Goal: Information Seeking & Learning: Learn about a topic

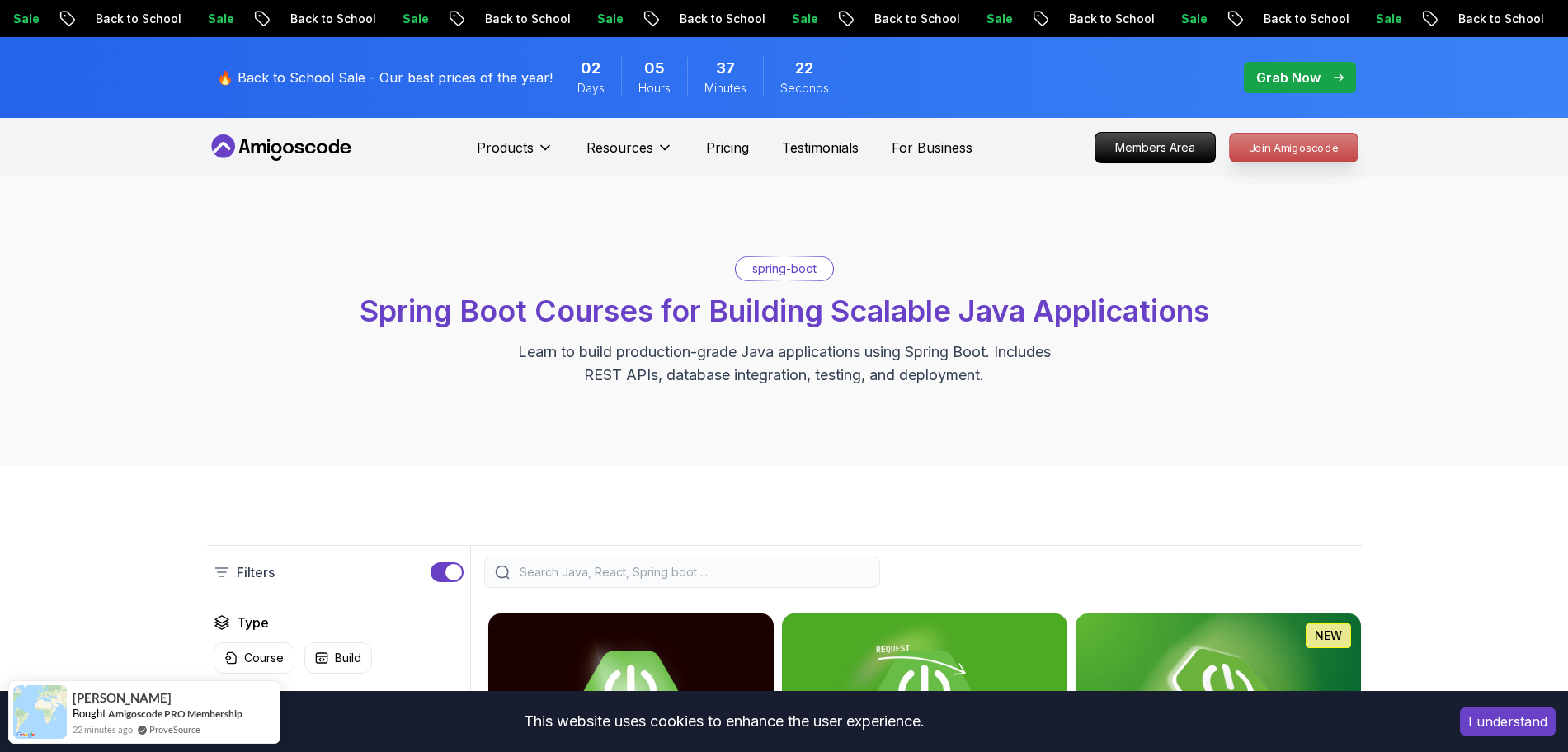
click at [1262, 156] on p "Join Amigoscode" at bounding box center [1294, 147] width 128 height 28
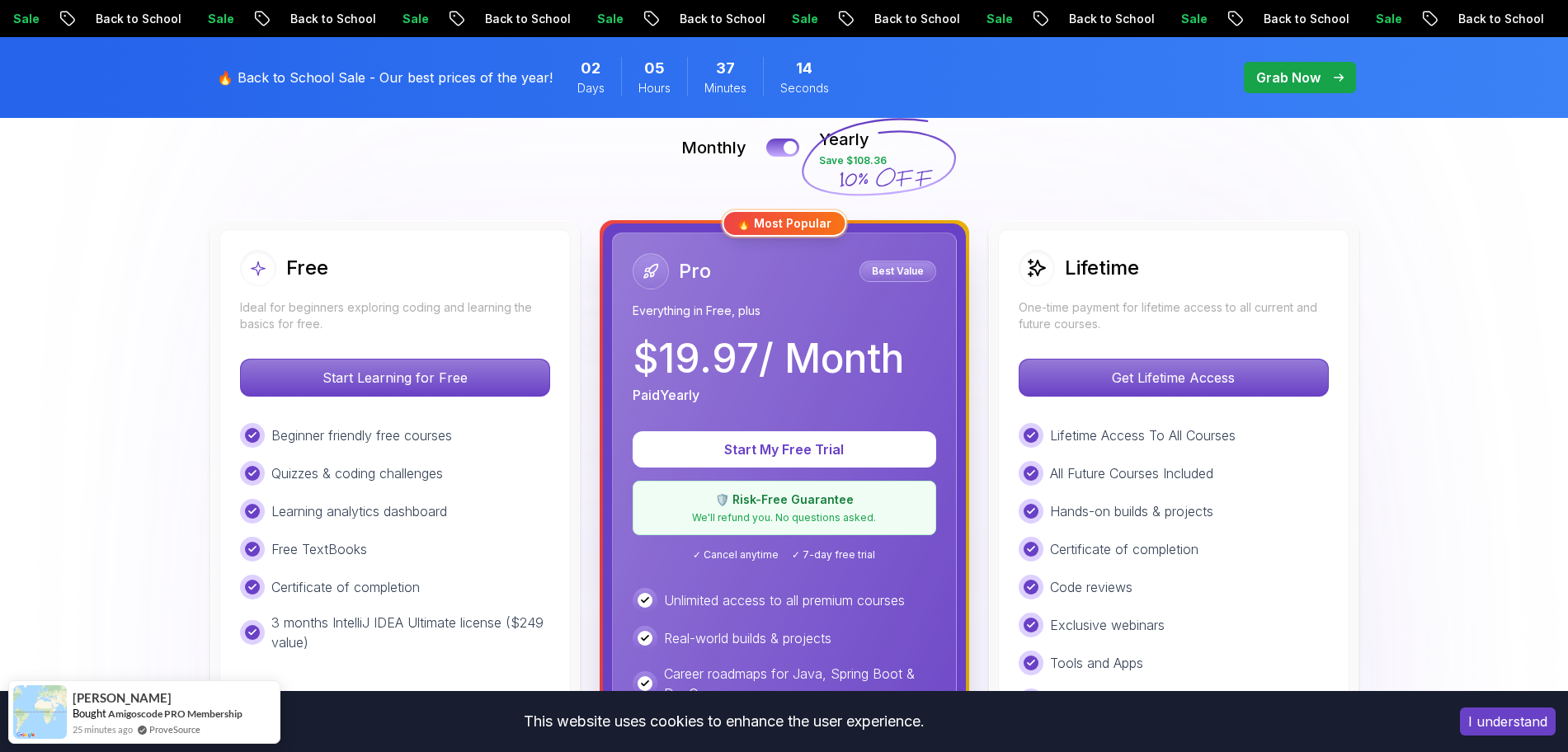
scroll to position [384, 0]
click at [435, 251] on div "Free" at bounding box center [395, 267] width 310 height 37
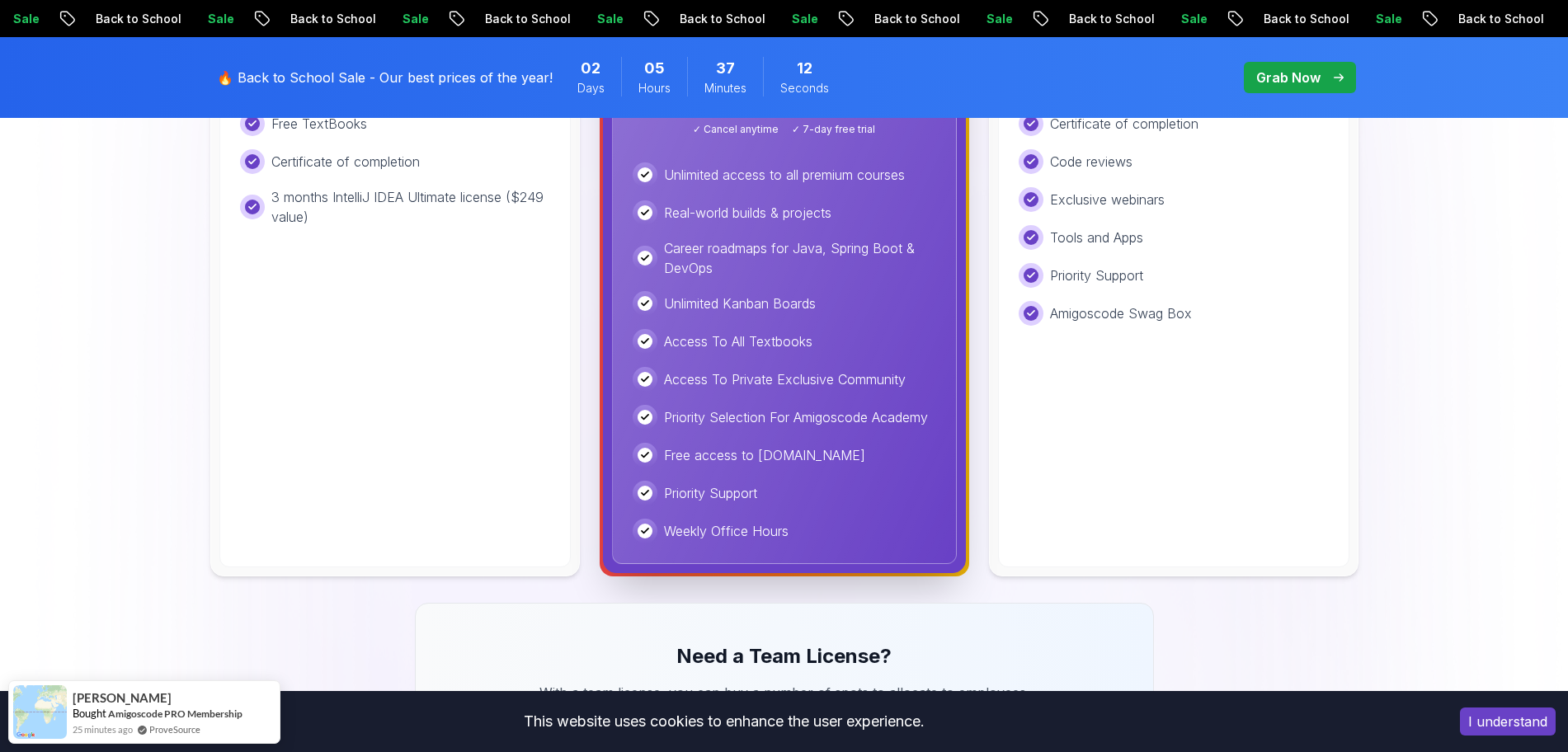
scroll to position [849, 0]
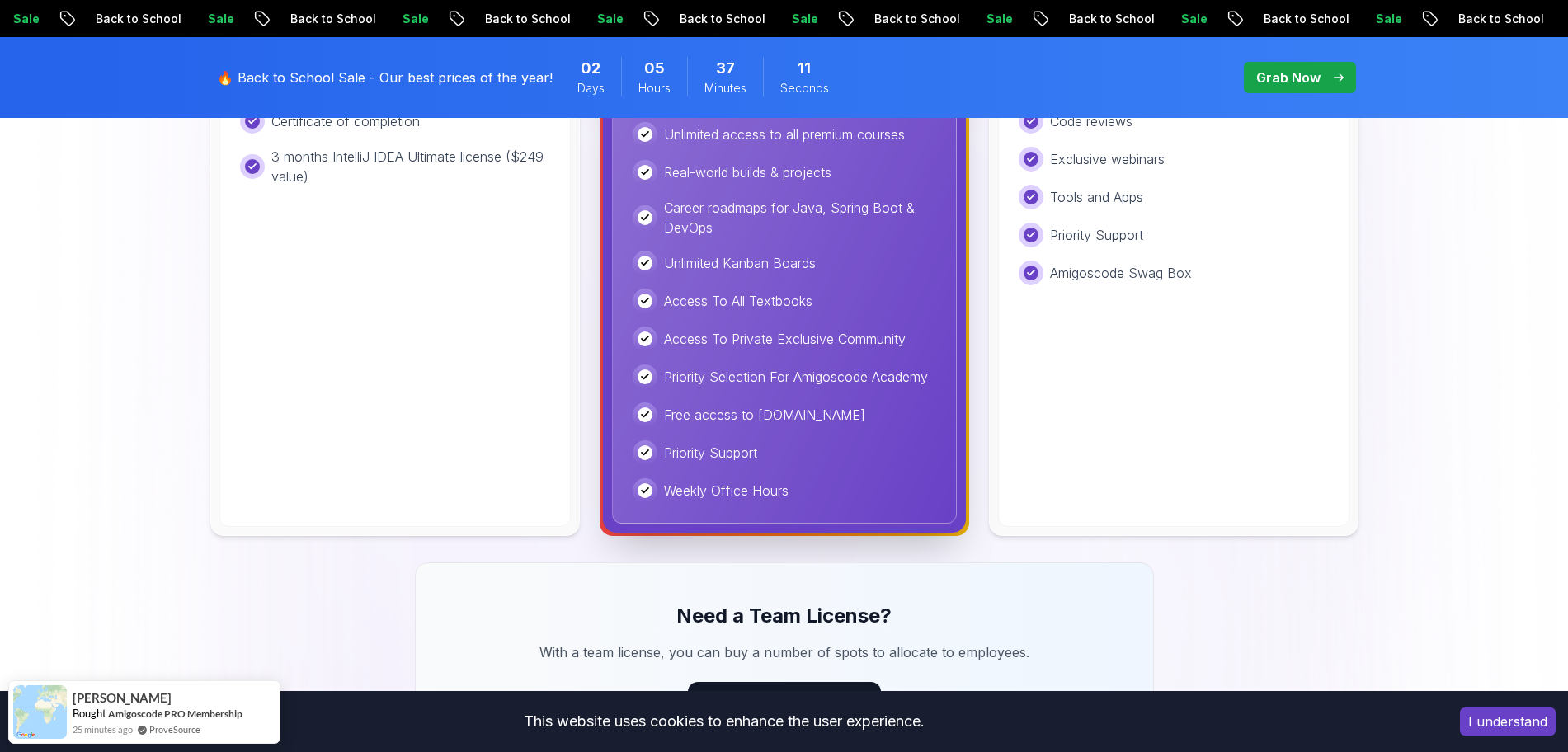
click at [431, 324] on div "Free Ideal for beginners exploring coding and learning the basics for free. Sta…" at bounding box center [395, 145] width 351 height 764
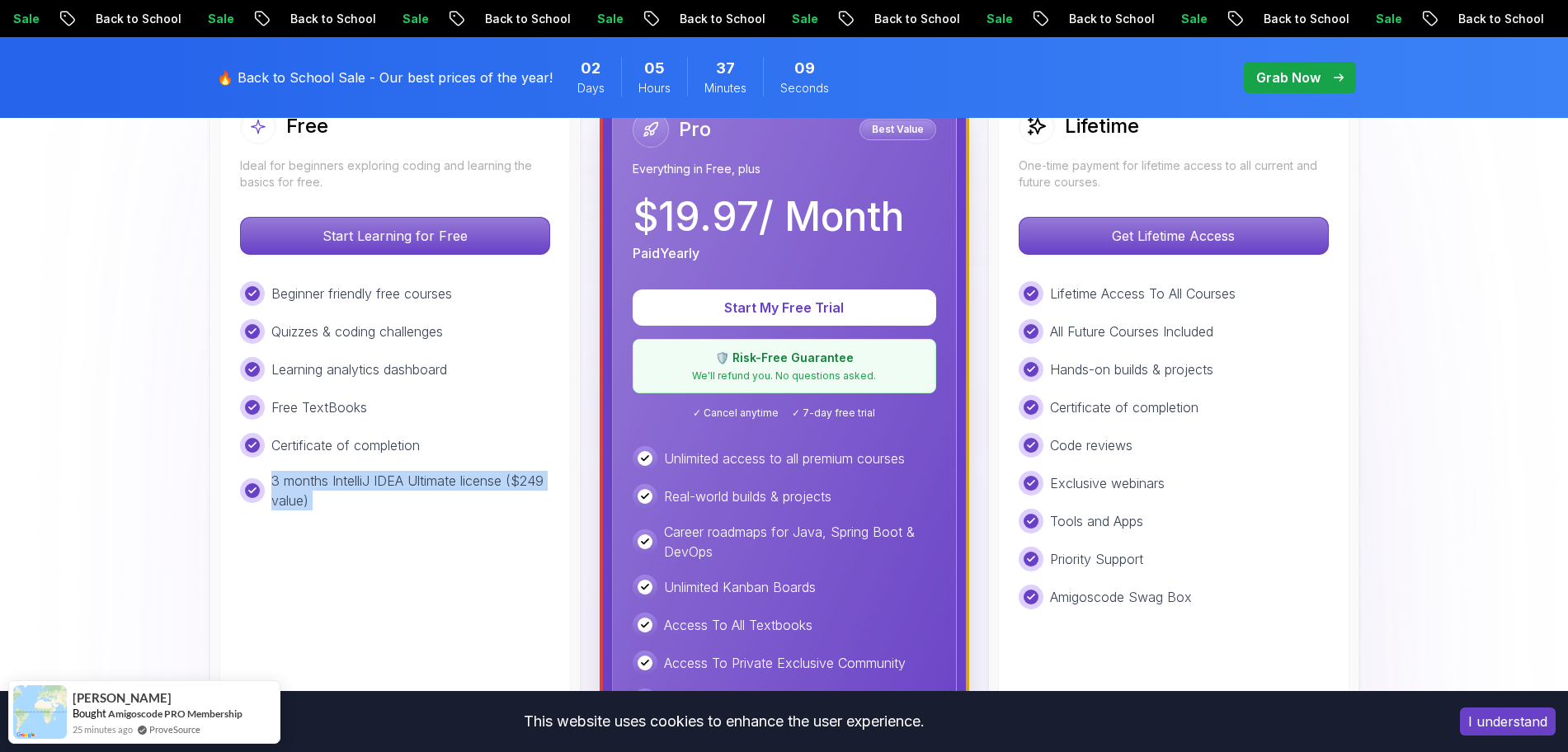
scroll to position [523, 0]
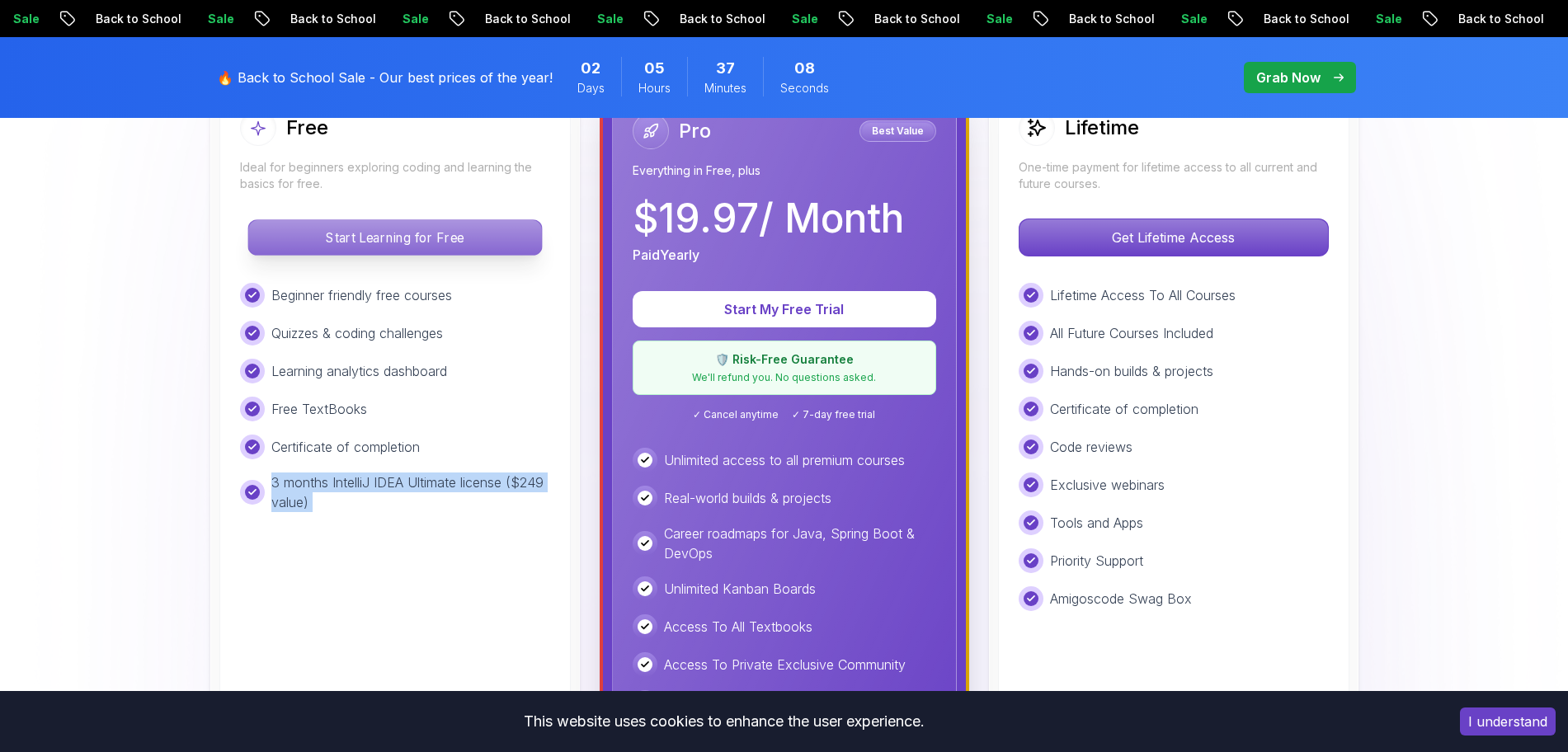
click at [349, 232] on p "Start Learning for Free" at bounding box center [395, 237] width 293 height 35
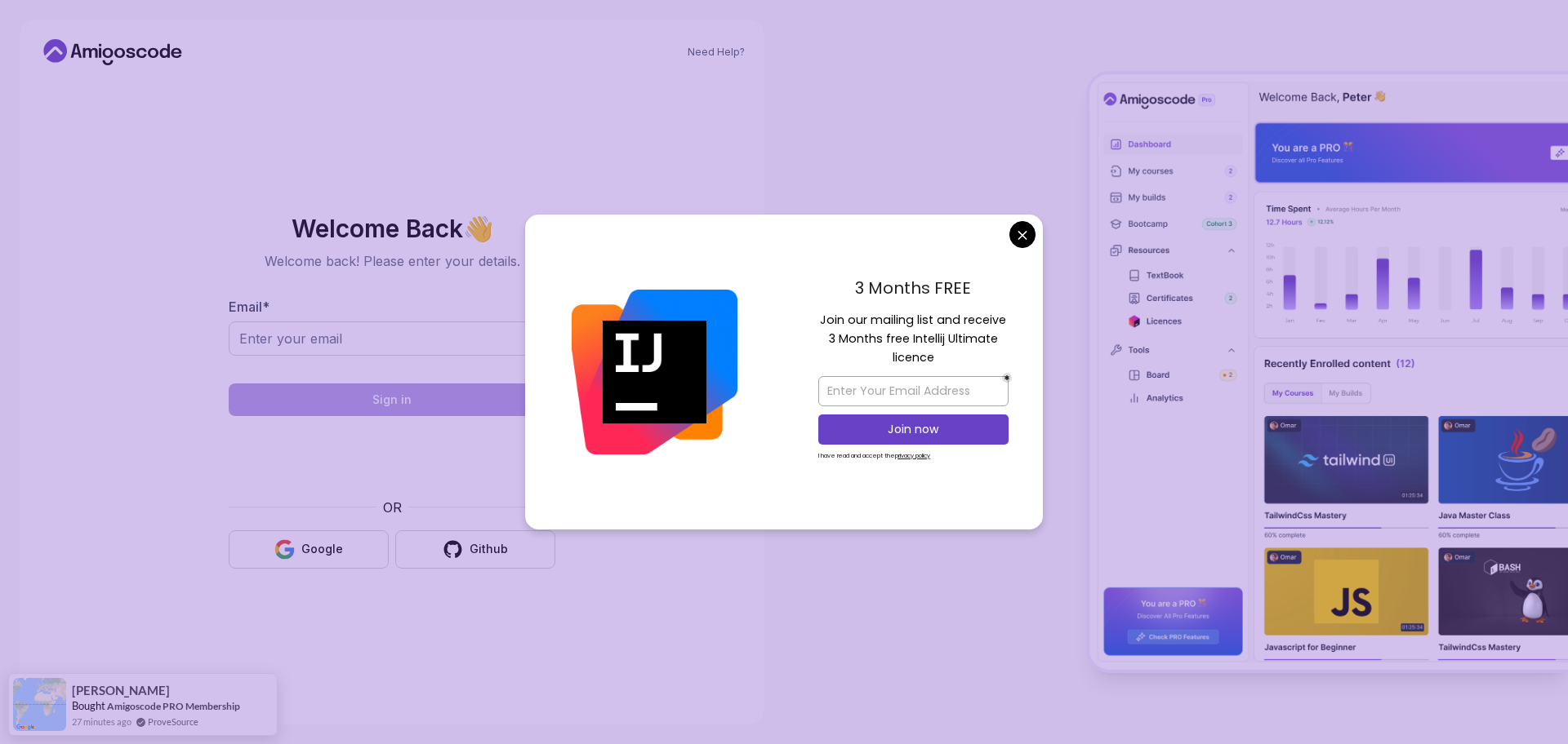
click at [1021, 246] on body "Need Help? Welcome Back 👋 Welcome back! Please enter your details. Email * Sign…" at bounding box center [784, 372] width 1568 height 744
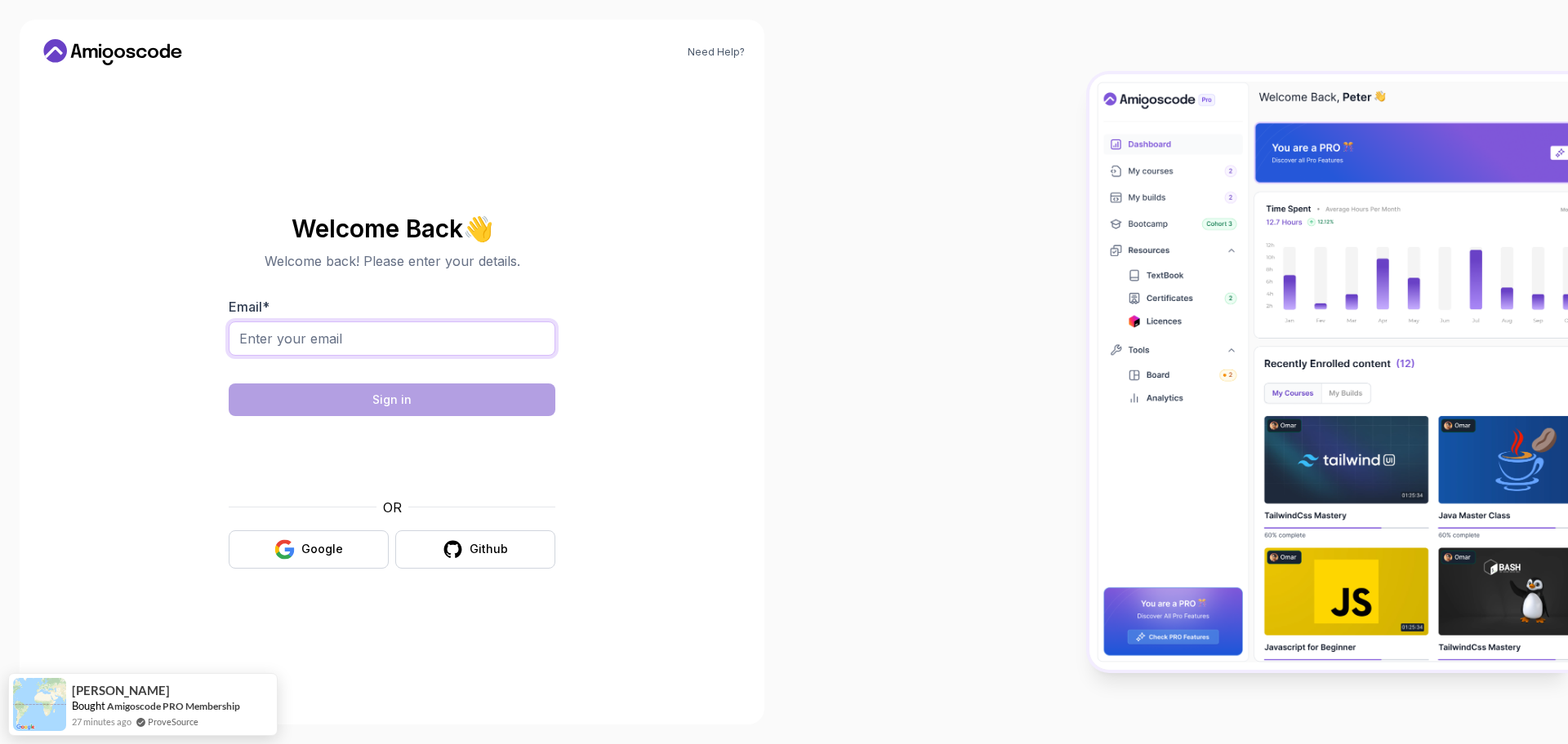
click at [302, 341] on input "Email *" at bounding box center [392, 339] width 326 height 35
type input "[EMAIL_ADDRESS][DOMAIN_NAME]"
click at [331, 543] on div "Google" at bounding box center [322, 550] width 42 height 16
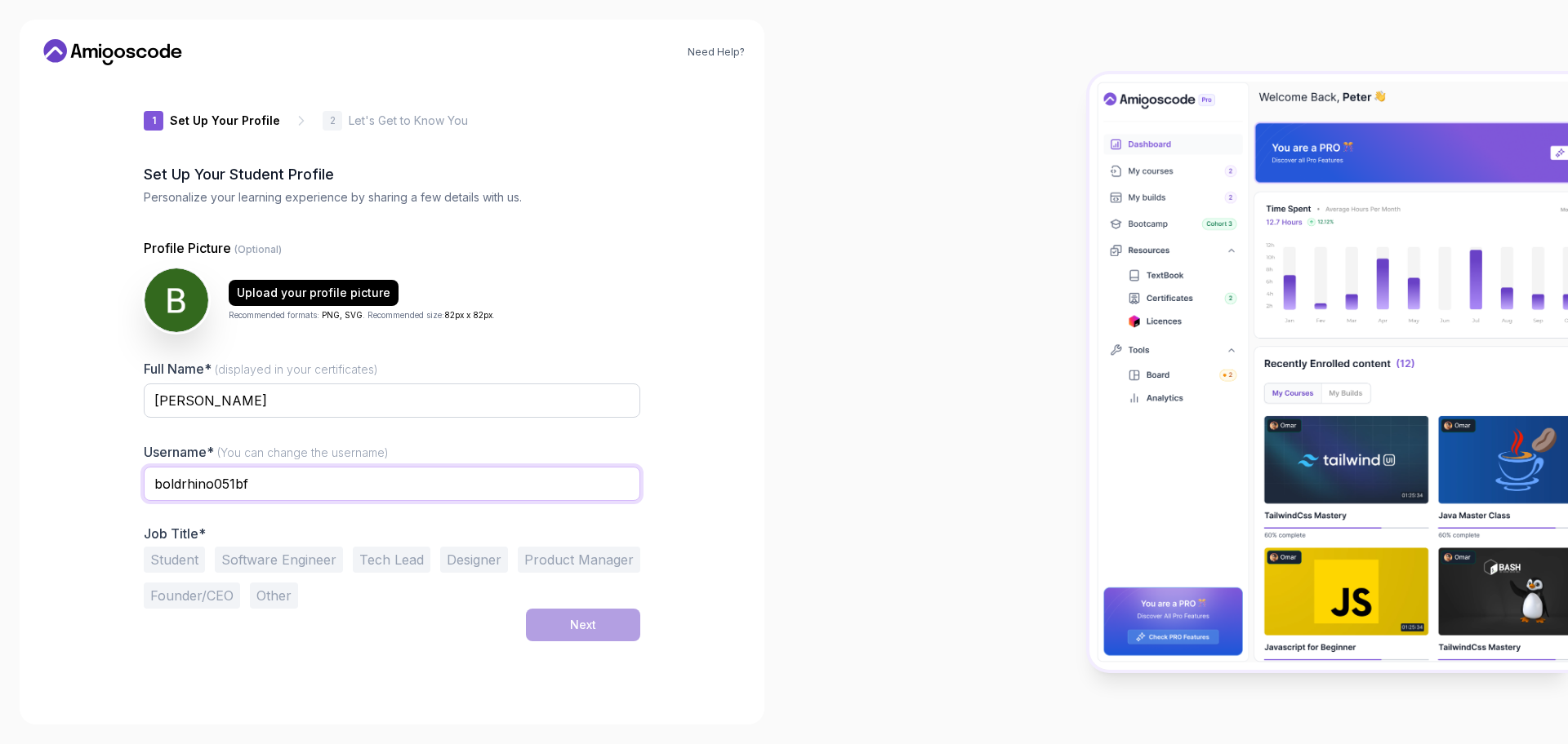
click at [313, 470] on input "boldrhino051bf" at bounding box center [392, 484] width 496 height 35
type input "b"
type input "bharath"
click at [599, 386] on input "Bharath Kumaravel" at bounding box center [392, 401] width 496 height 35
click at [185, 558] on button "Student" at bounding box center [174, 560] width 61 height 26
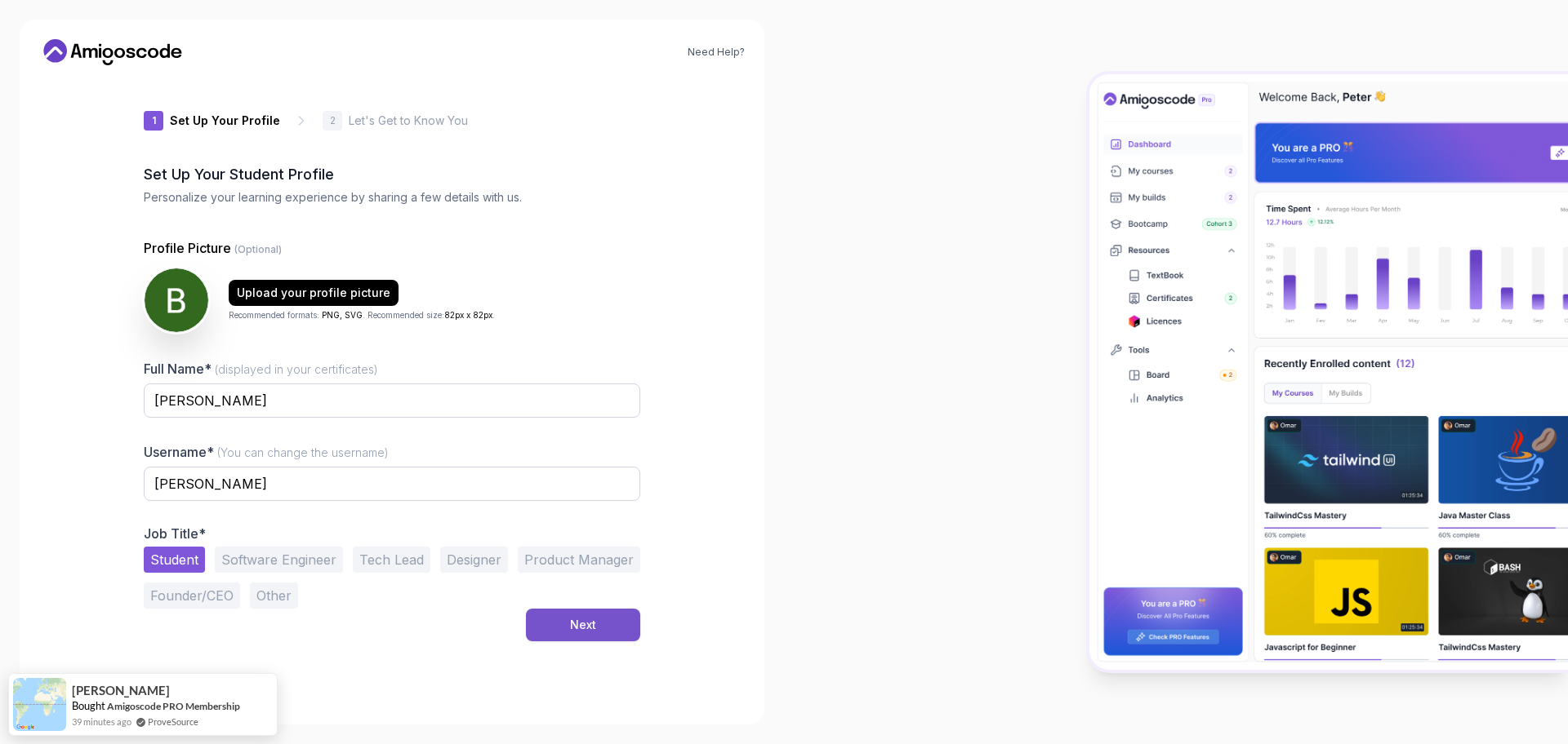
click at [561, 615] on button "Next" at bounding box center [583, 625] width 115 height 33
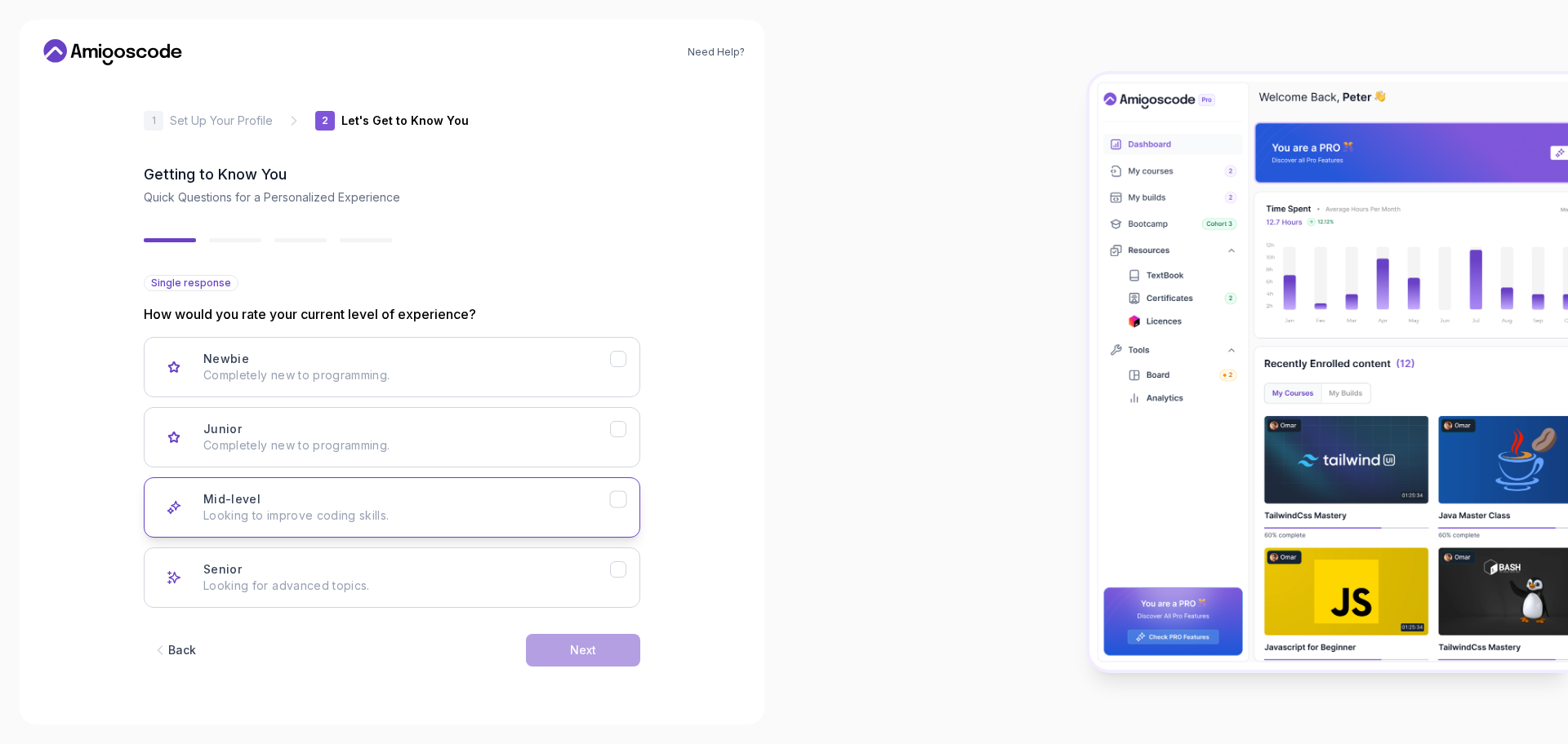
click at [397, 537] on button "Mid-level Looking to improve coding skills." at bounding box center [392, 507] width 496 height 60
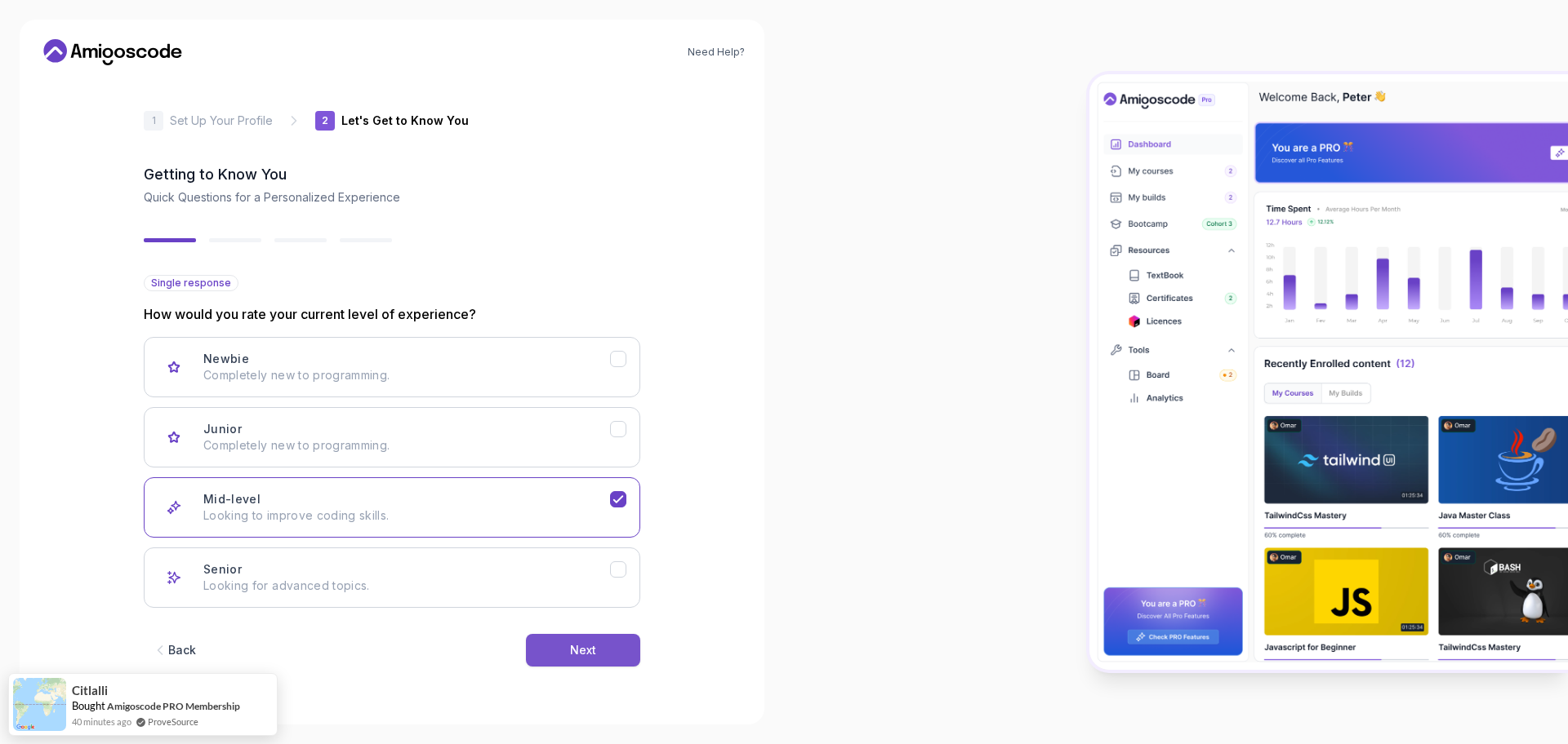
click at [579, 653] on div "Next" at bounding box center [583, 650] width 26 height 16
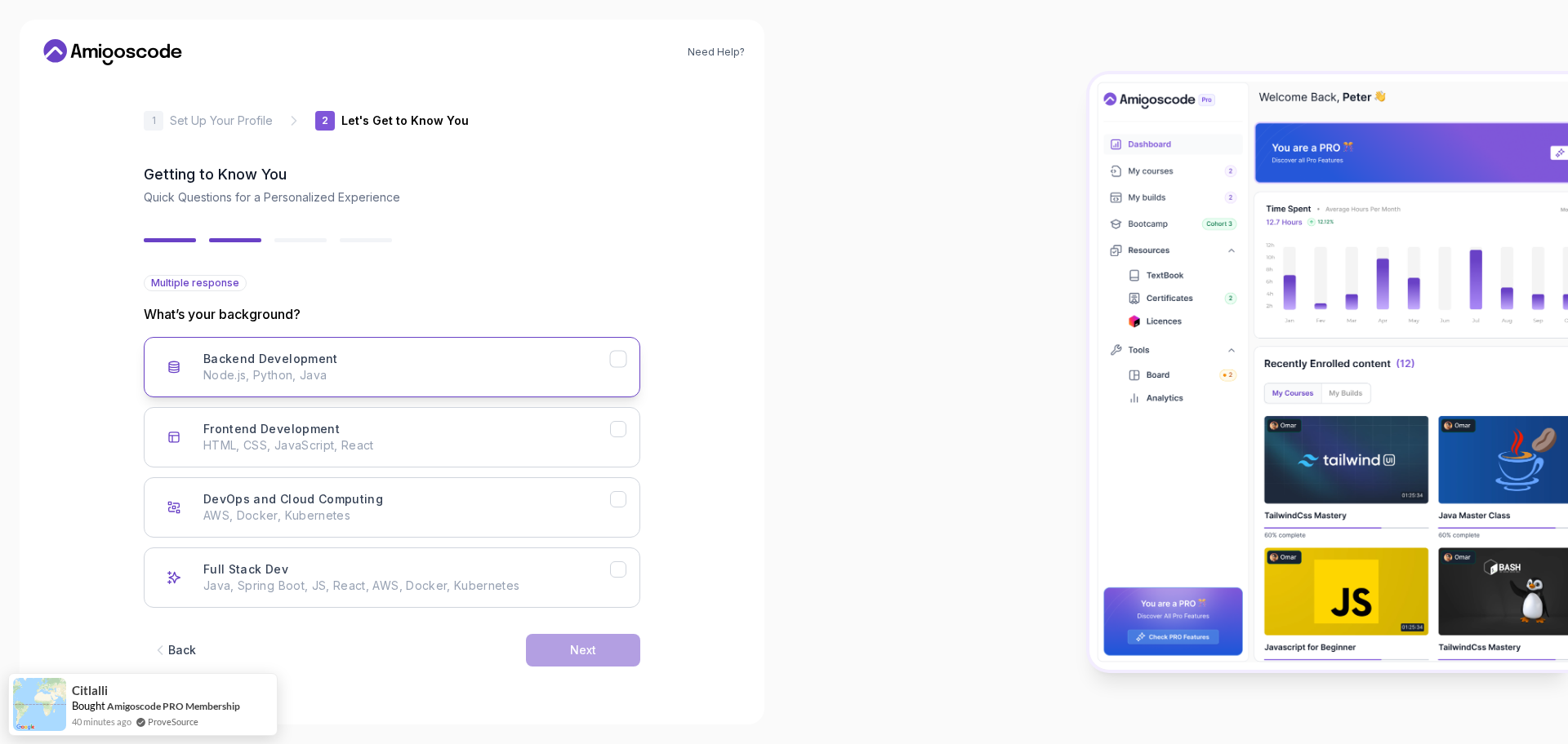
click at [286, 375] on p "Node.js, Python, Java" at bounding box center [406, 376] width 406 height 16
click at [495, 611] on div "Back Next" at bounding box center [392, 650] width 496 height 85
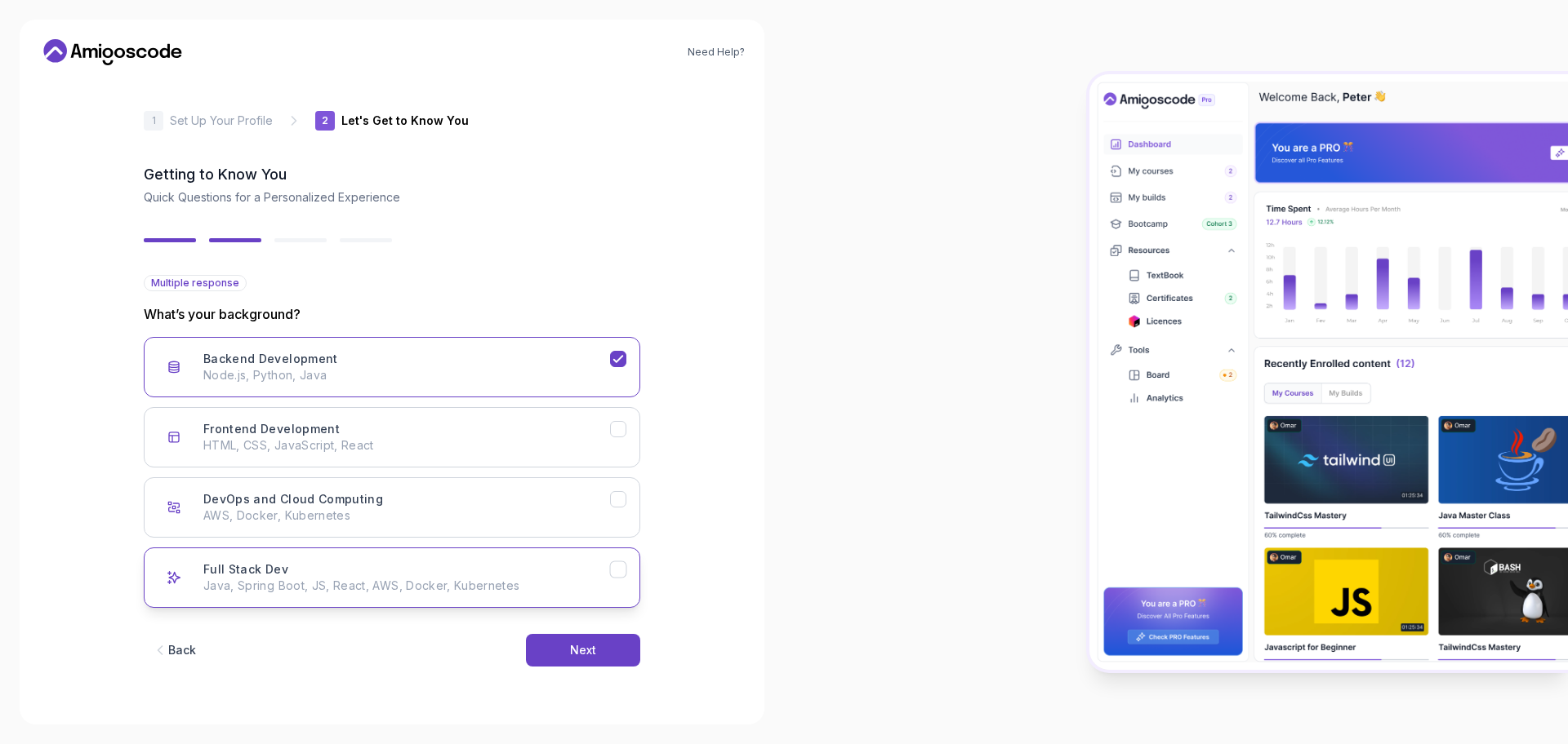
click at [455, 592] on p "Java, Spring Boot, JS, React, AWS, Docker, Kubernetes" at bounding box center [406, 586] width 406 height 16
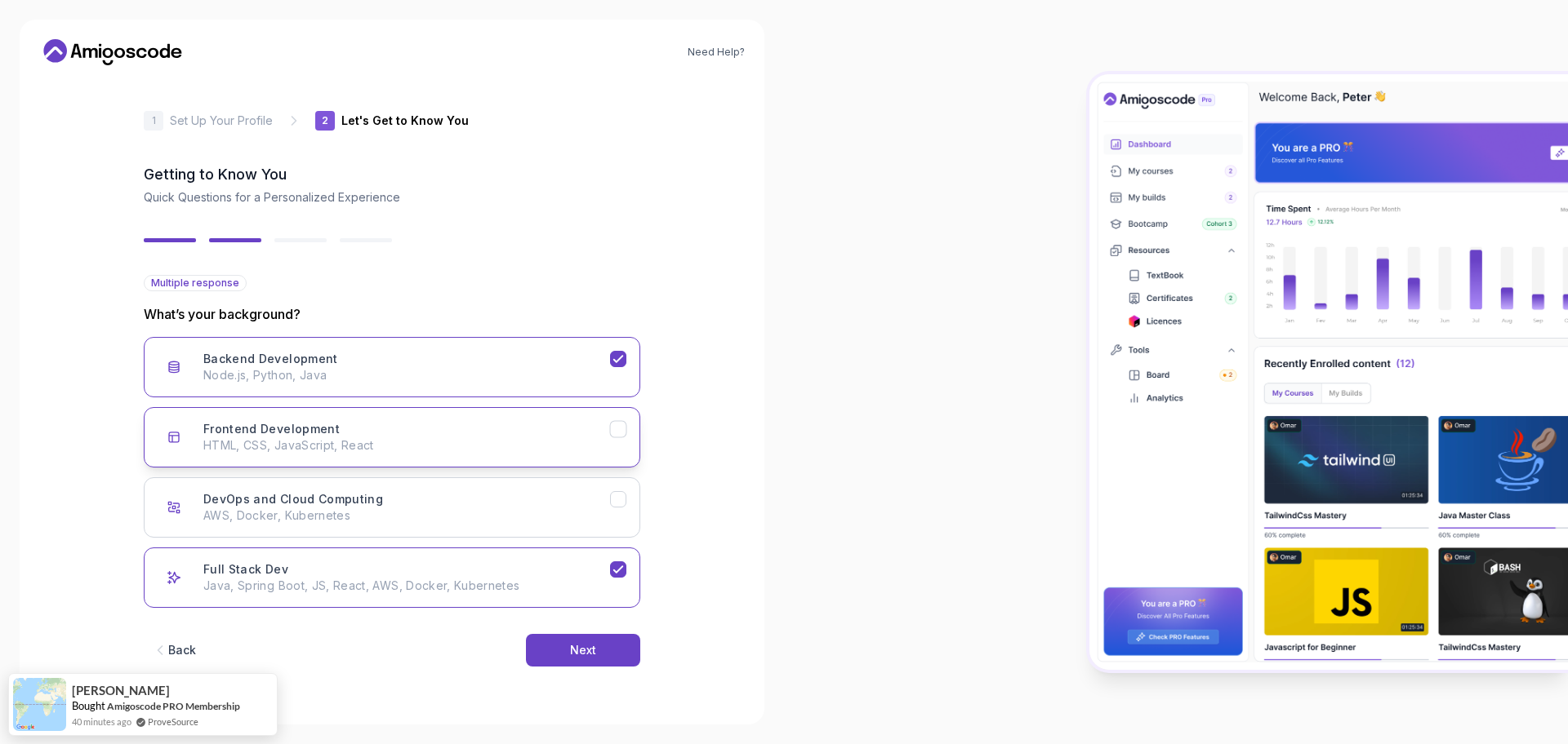
click at [508, 454] on button "Frontend Development HTML, CSS, JavaScript, React" at bounding box center [392, 437] width 496 height 60
click at [612, 653] on button "Next" at bounding box center [583, 651] width 115 height 33
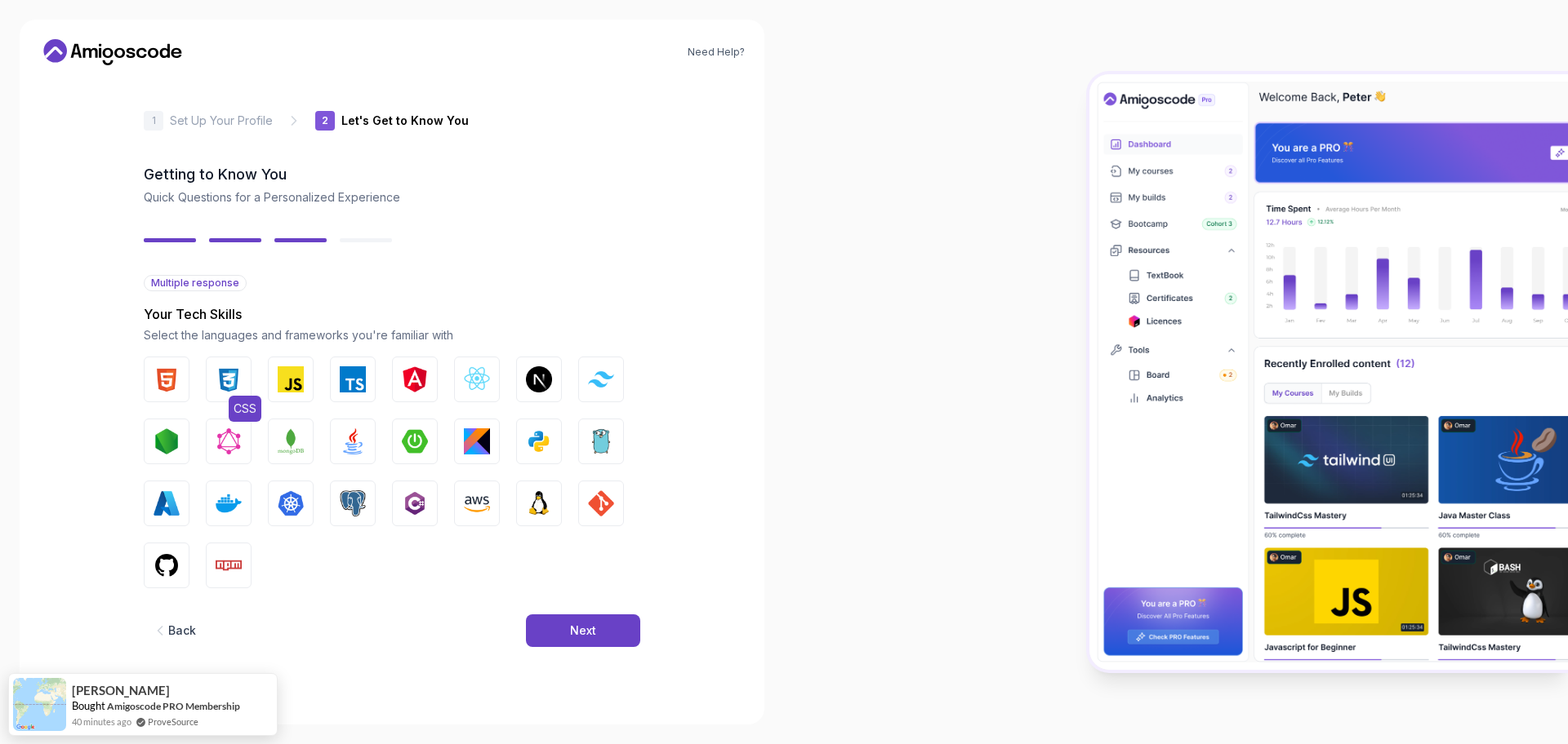
click at [236, 378] on img "button" at bounding box center [228, 380] width 26 height 26
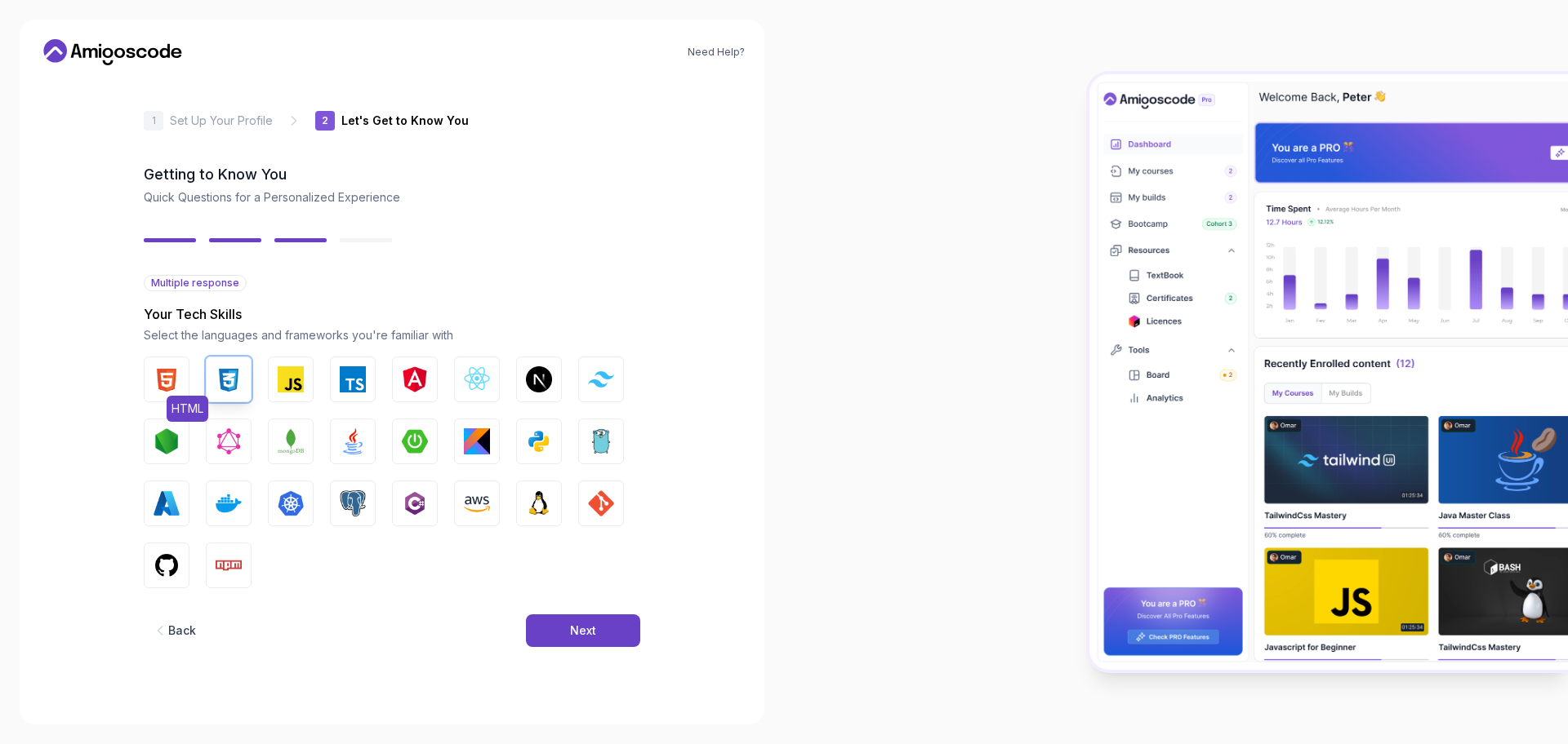
click at [176, 370] on img "button" at bounding box center [167, 380] width 26 height 26
click at [294, 375] on img "button" at bounding box center [291, 380] width 26 height 26
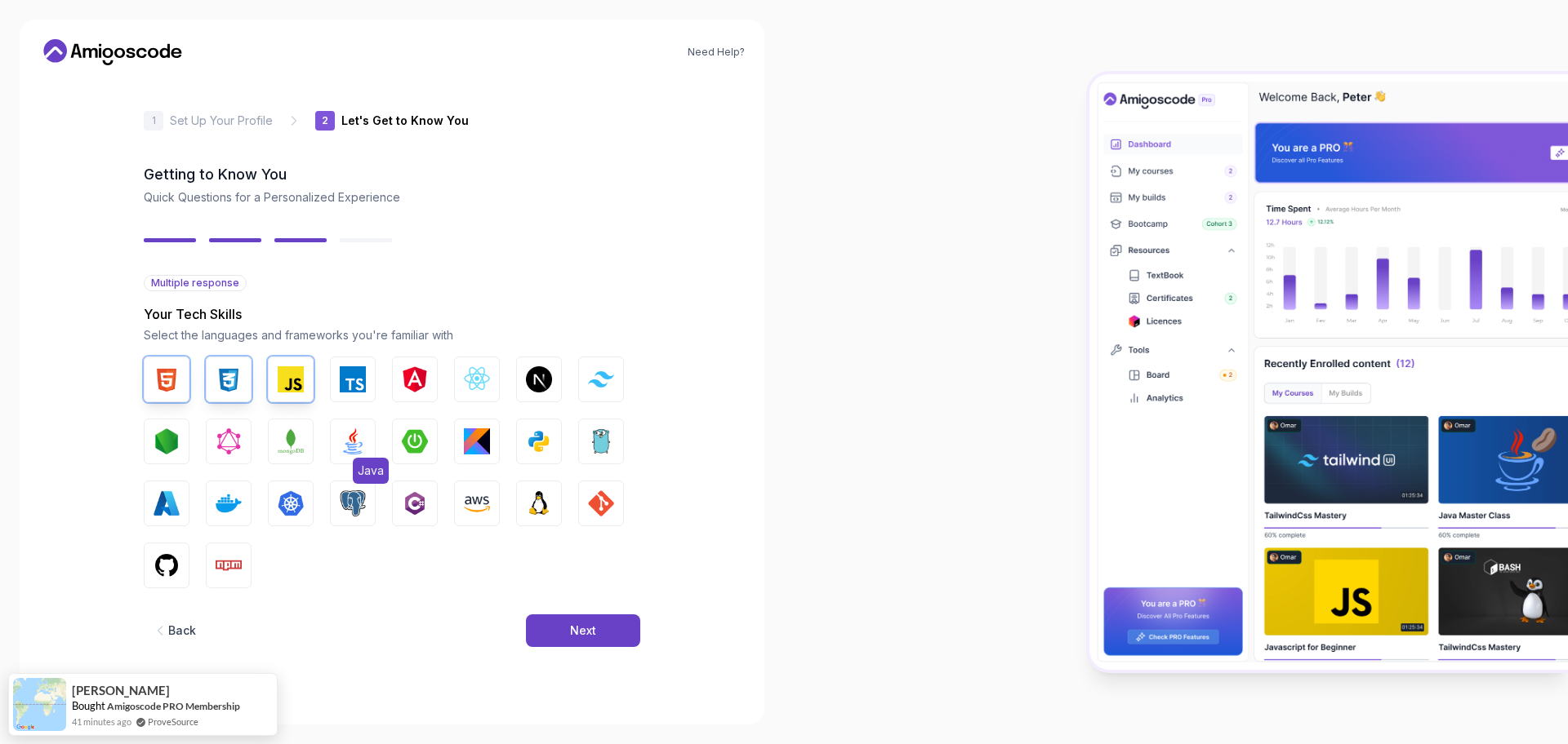
click at [367, 442] on button "Java" at bounding box center [352, 441] width 45 height 45
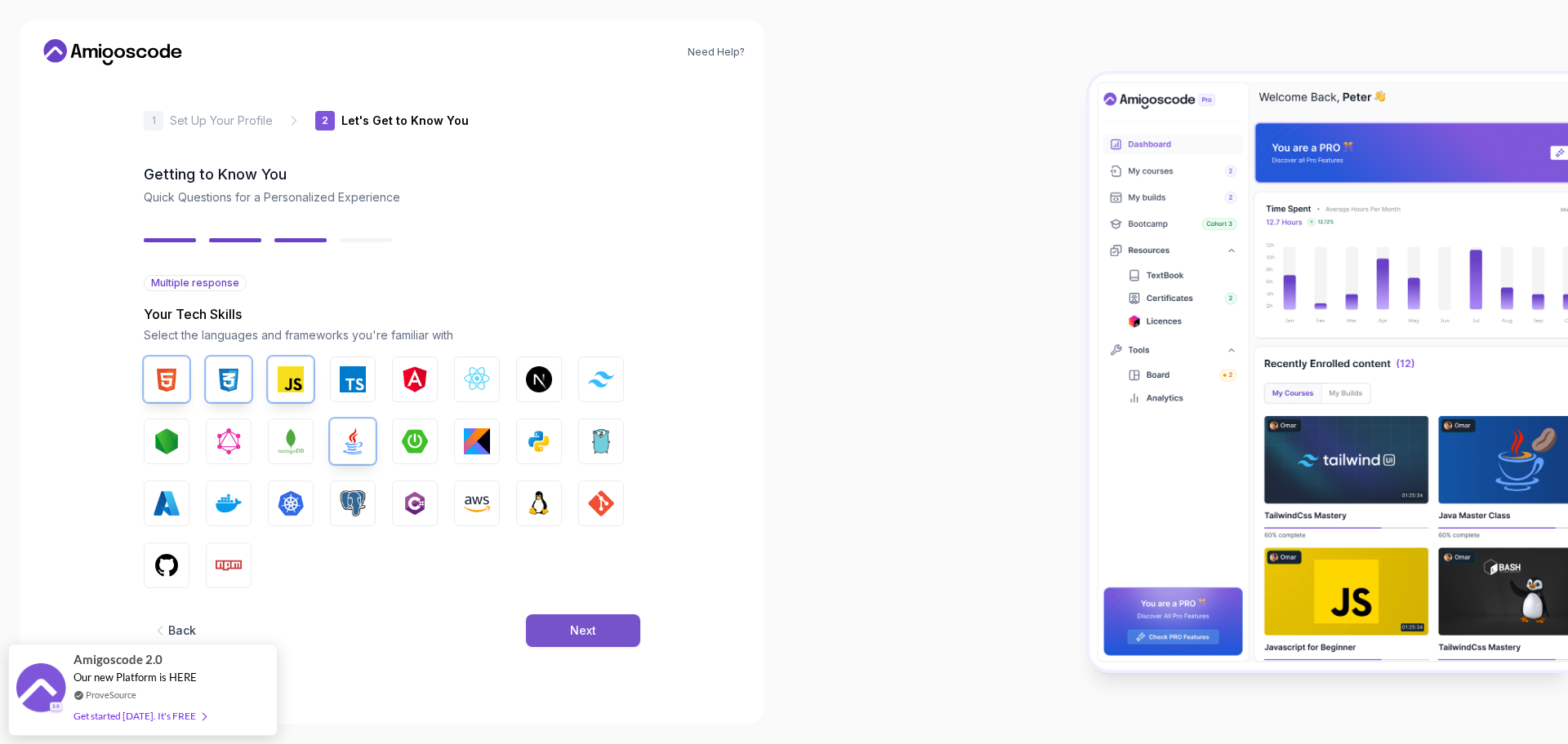
click at [565, 622] on button "Next" at bounding box center [583, 631] width 115 height 33
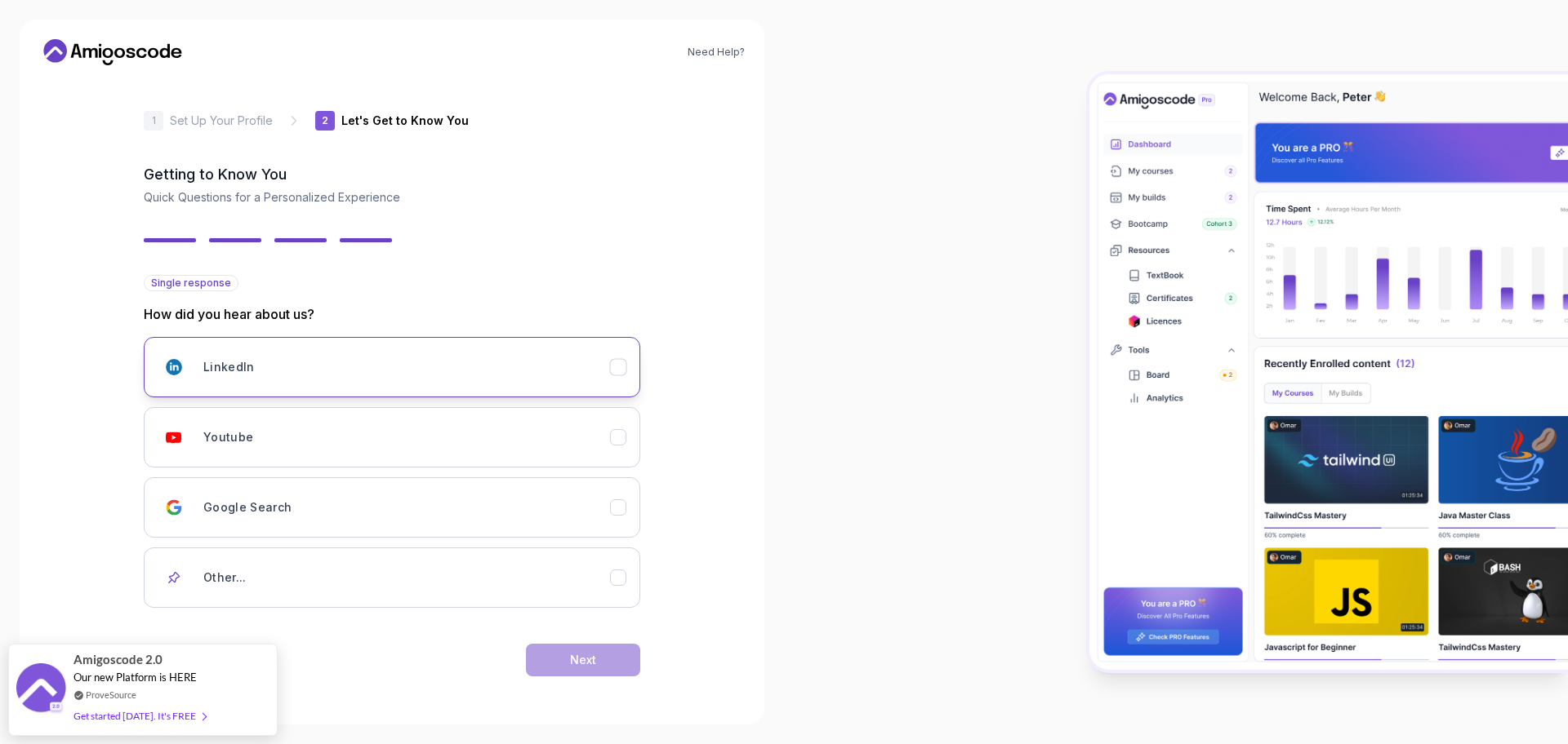
click at [609, 379] on div "LinkedIn" at bounding box center [406, 367] width 406 height 33
click at [602, 655] on button "Next" at bounding box center [583, 660] width 115 height 33
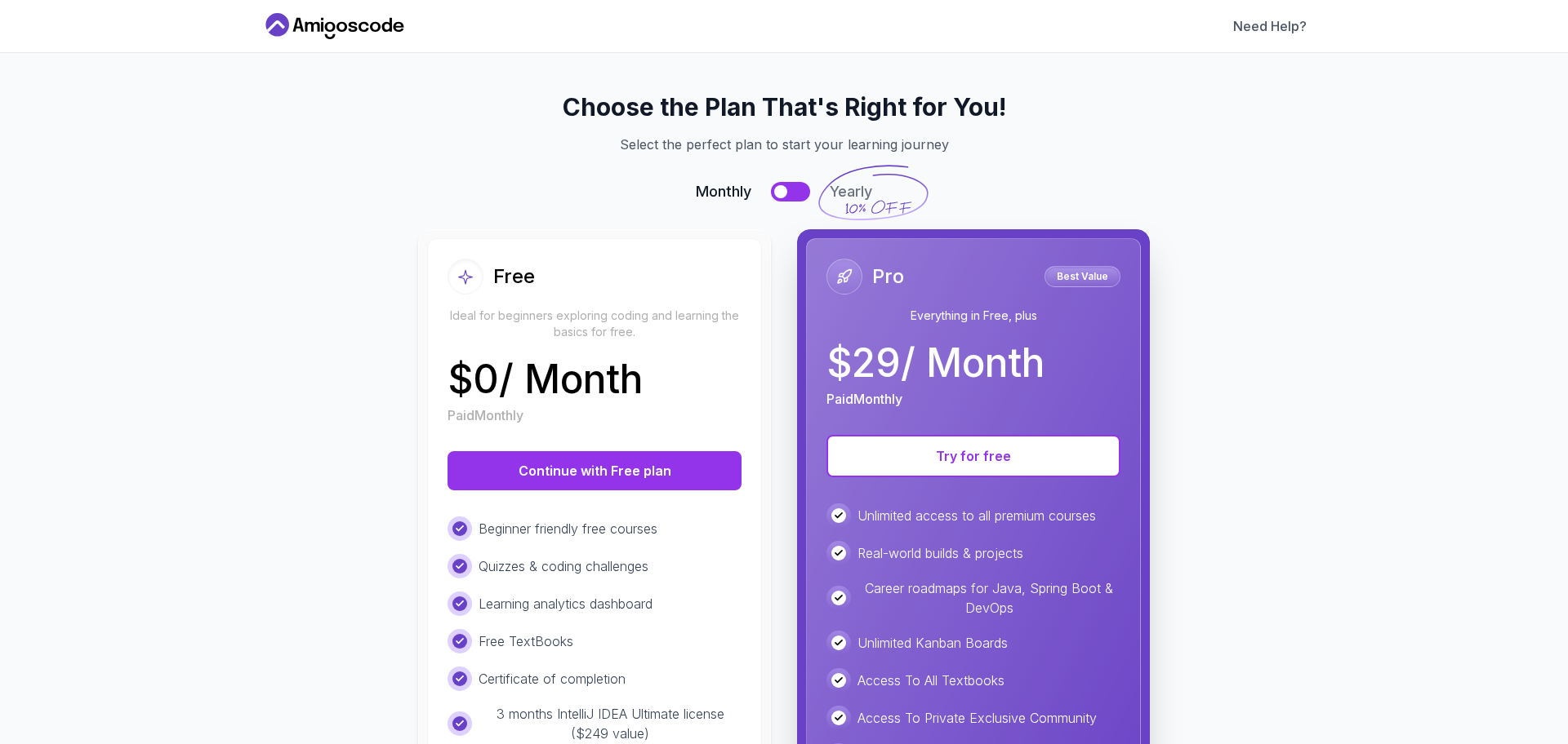
scroll to position [219, 0]
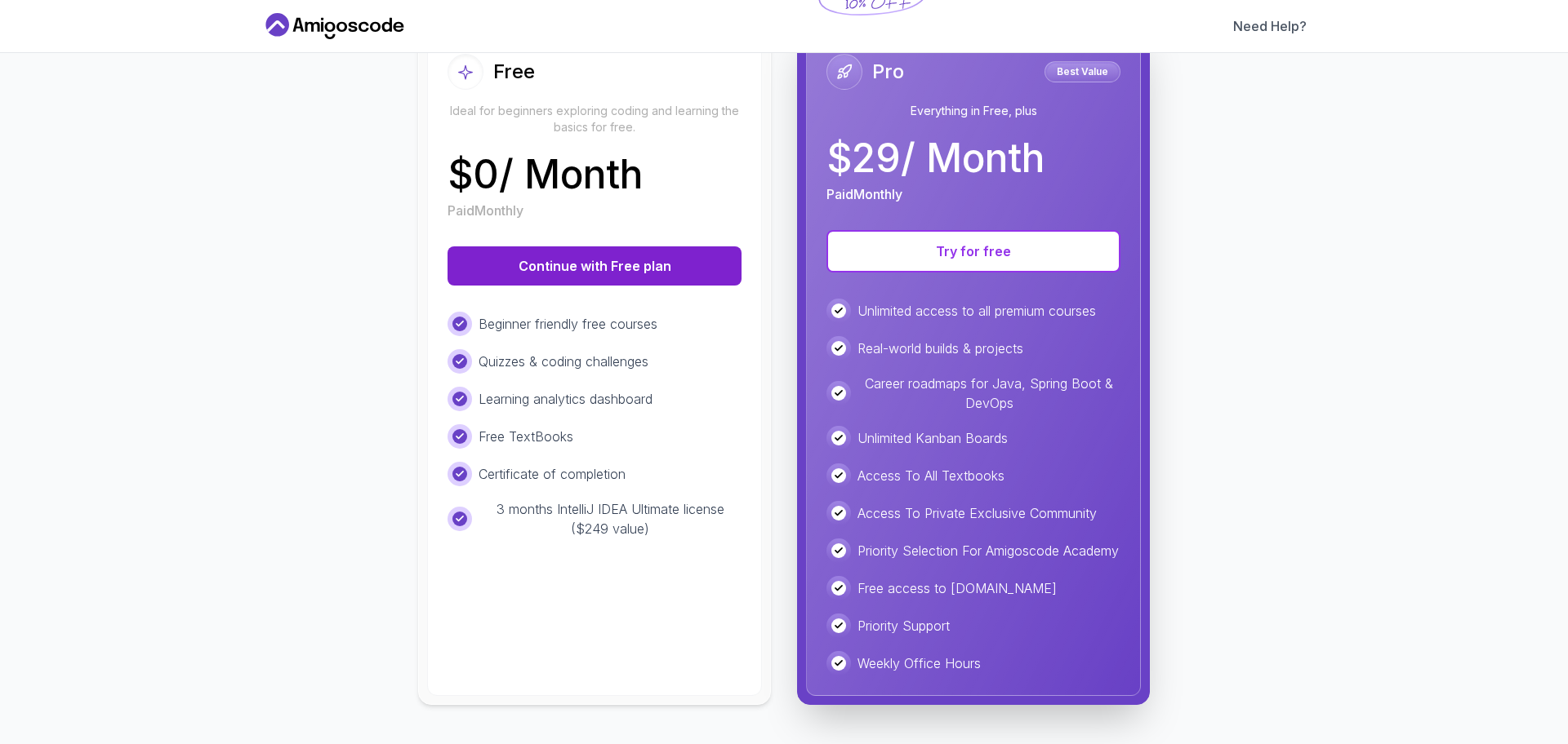
click at [579, 249] on button "Continue with Free plan" at bounding box center [594, 266] width 294 height 40
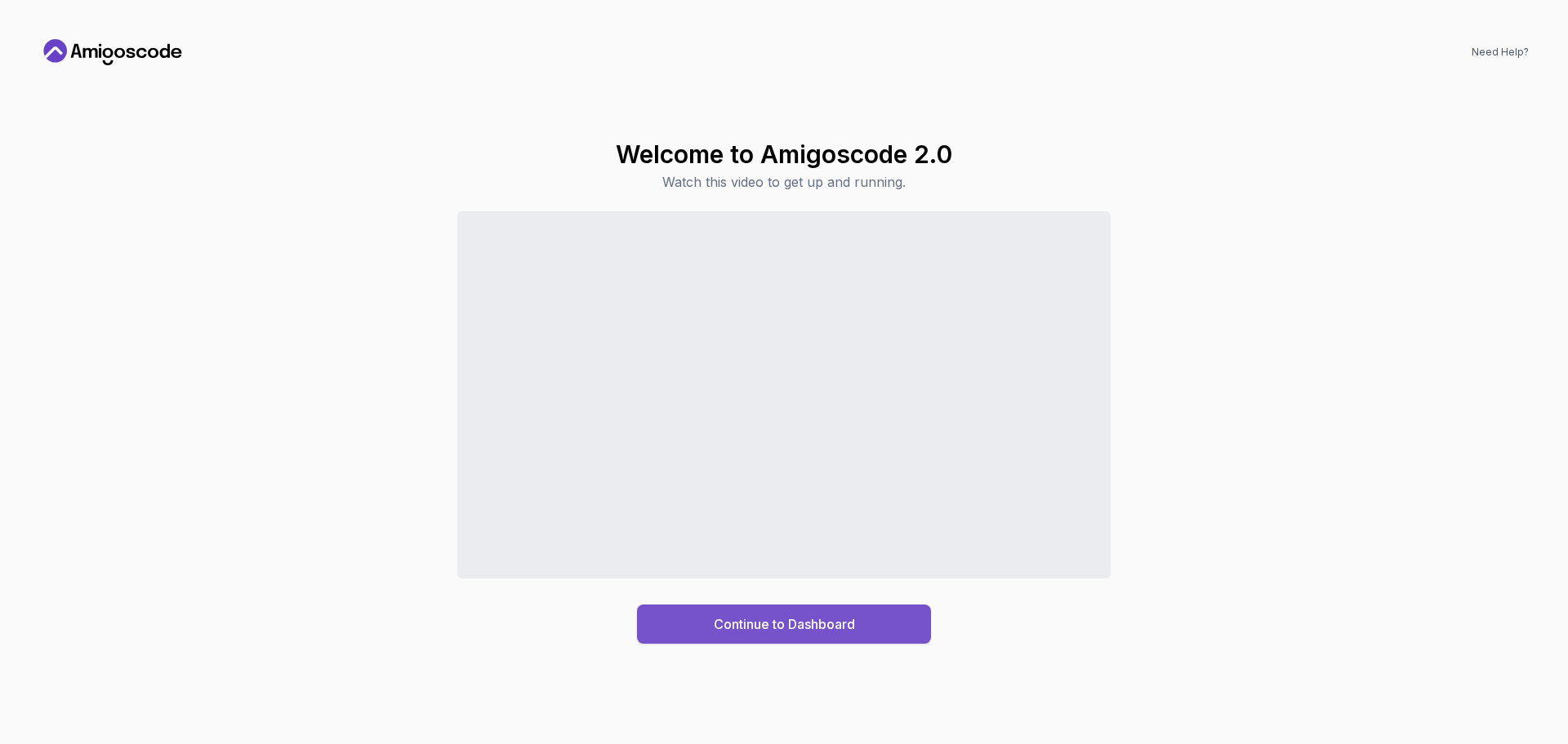
click at [784, 628] on div "Continue to Dashboard" at bounding box center [784, 625] width 141 height 20
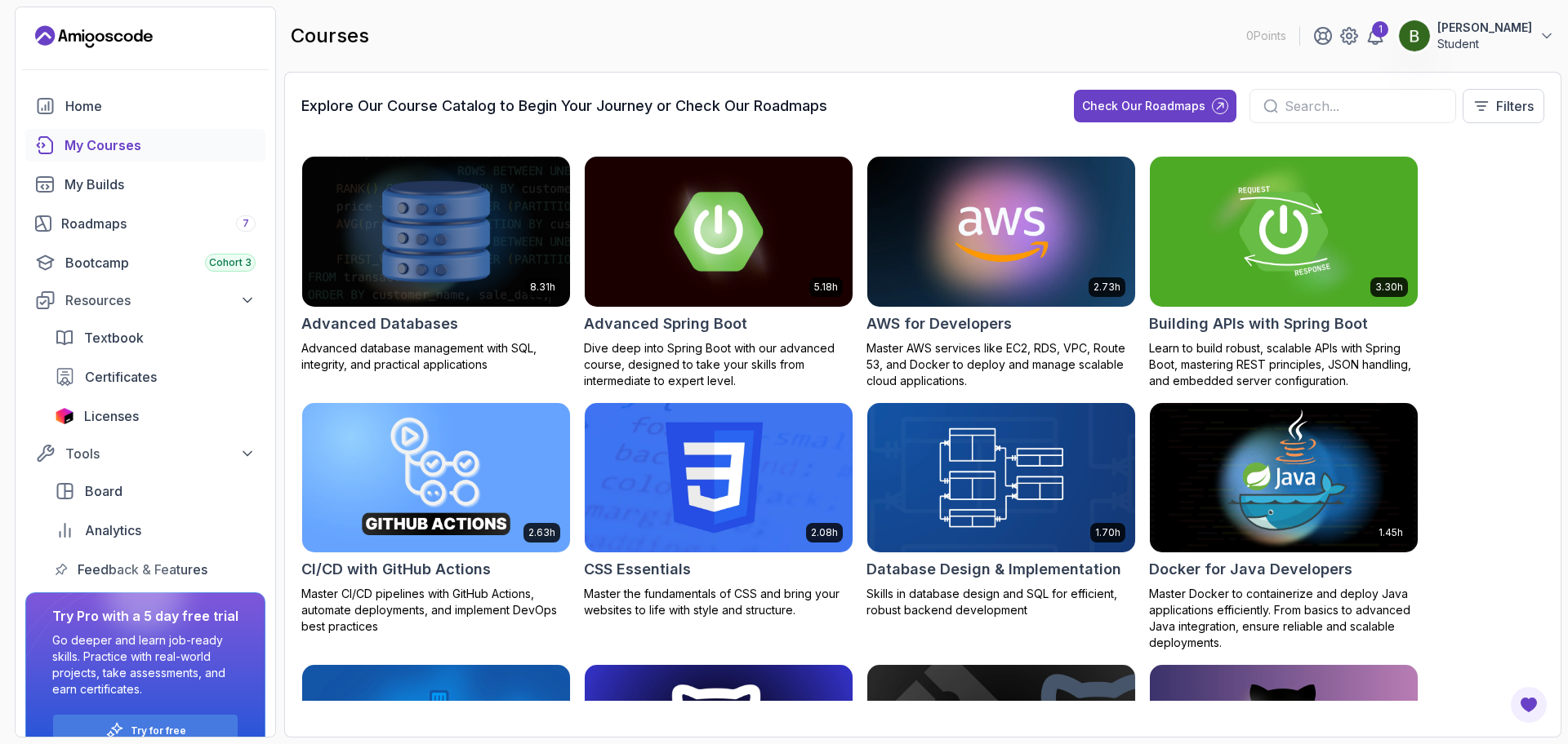
click at [1355, 105] on input "text" at bounding box center [1363, 106] width 157 height 20
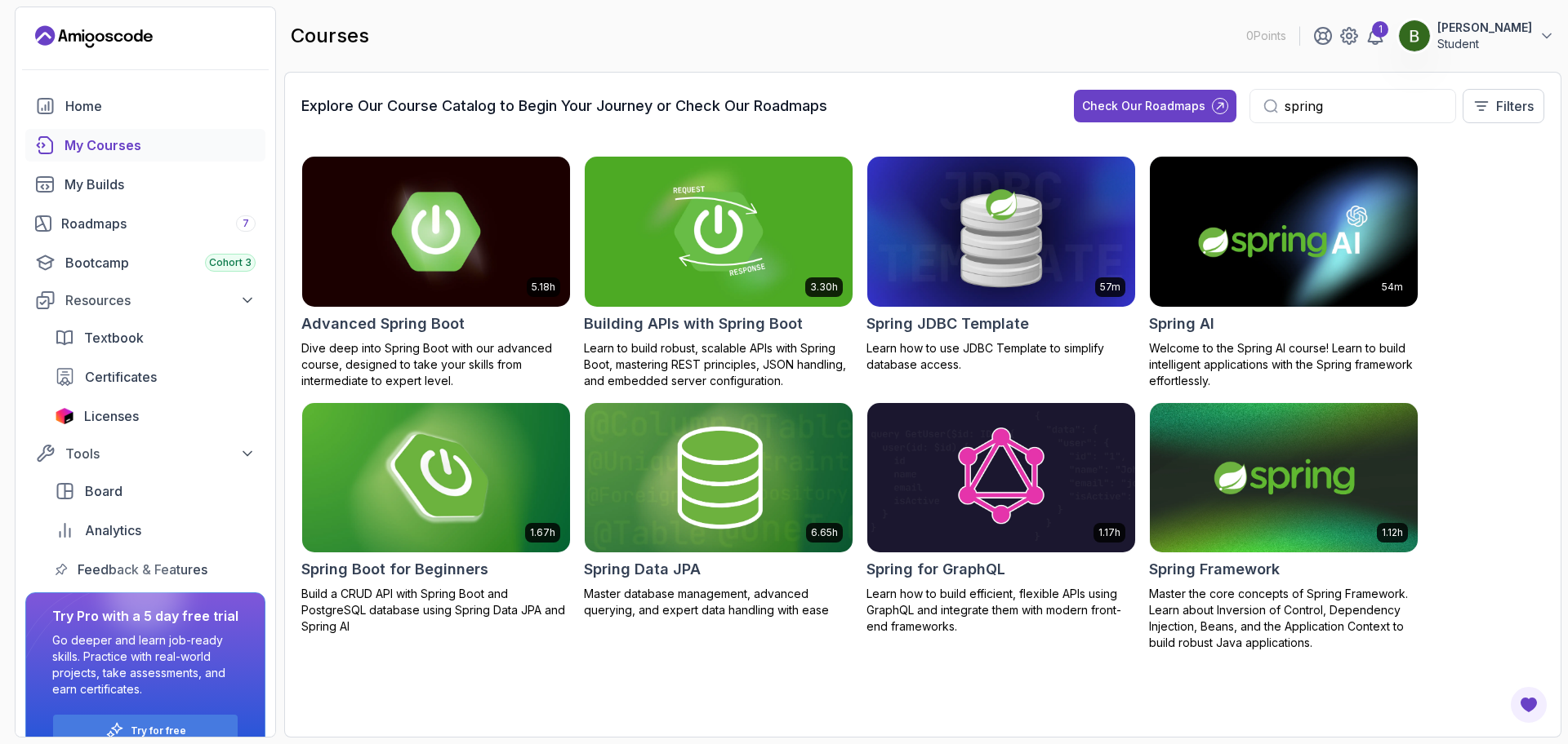
type input "spring"
click at [434, 520] on img at bounding box center [436, 477] width 281 height 157
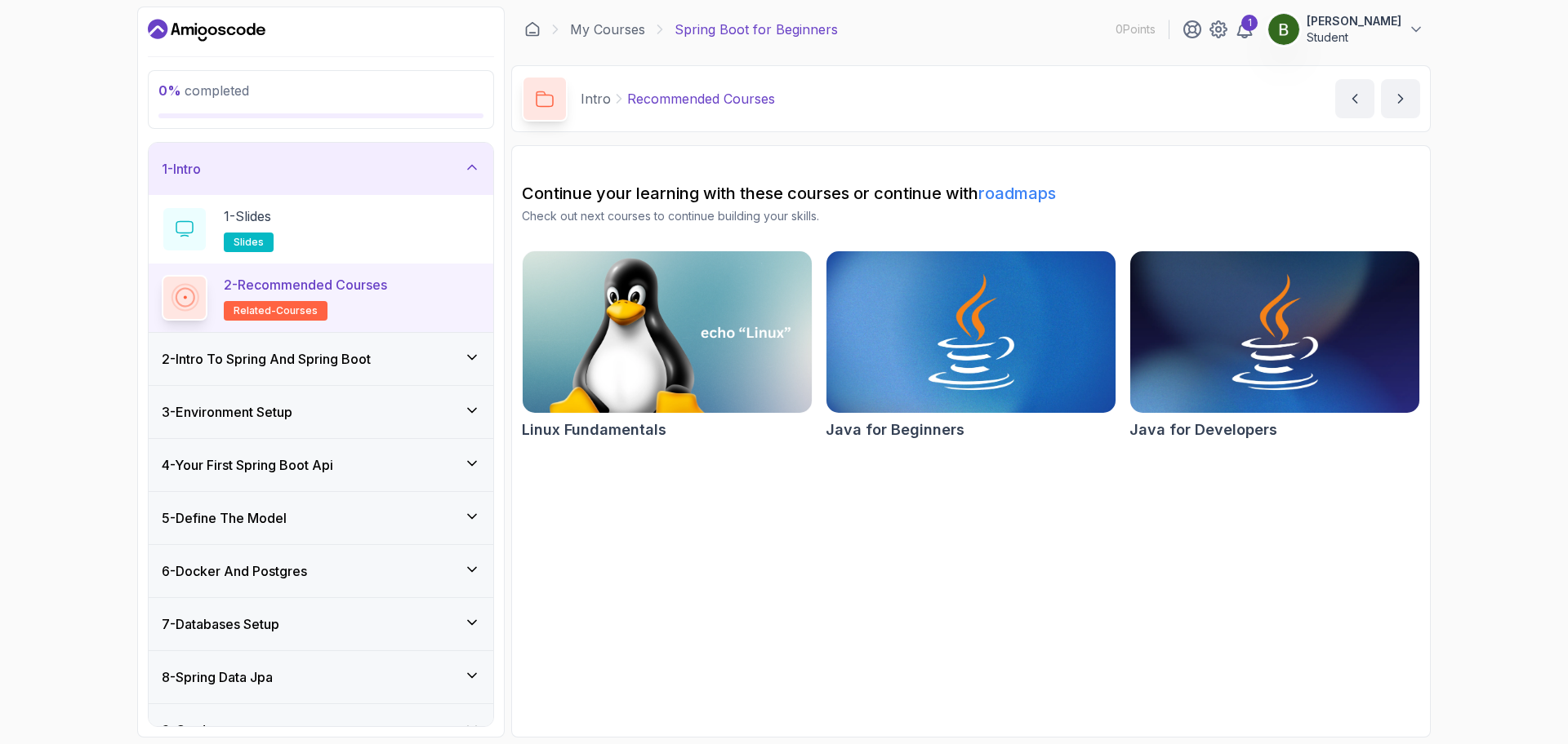
scroll to position [44, 0]
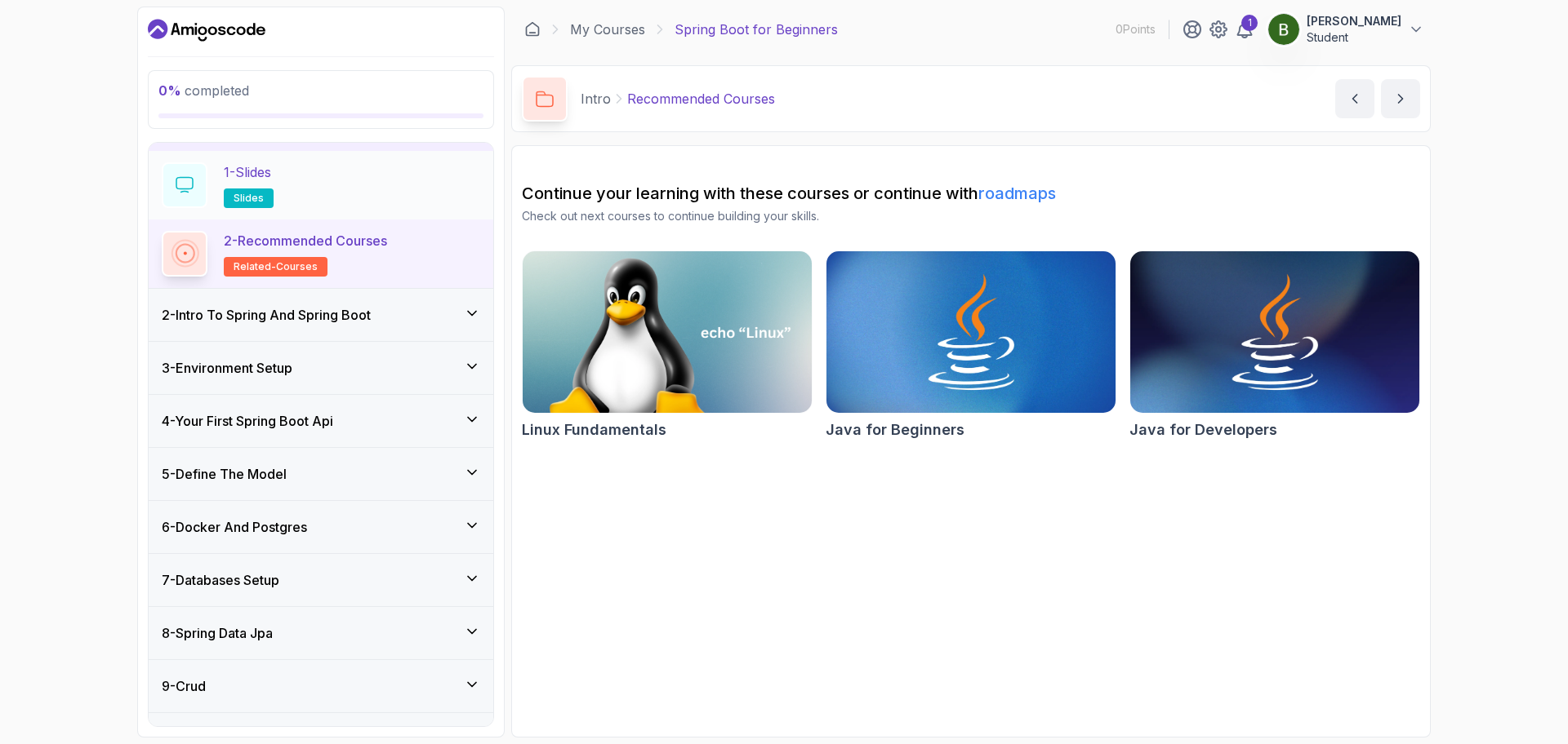
click at [303, 177] on div "1 - Slides slides" at bounding box center [321, 185] width 318 height 45
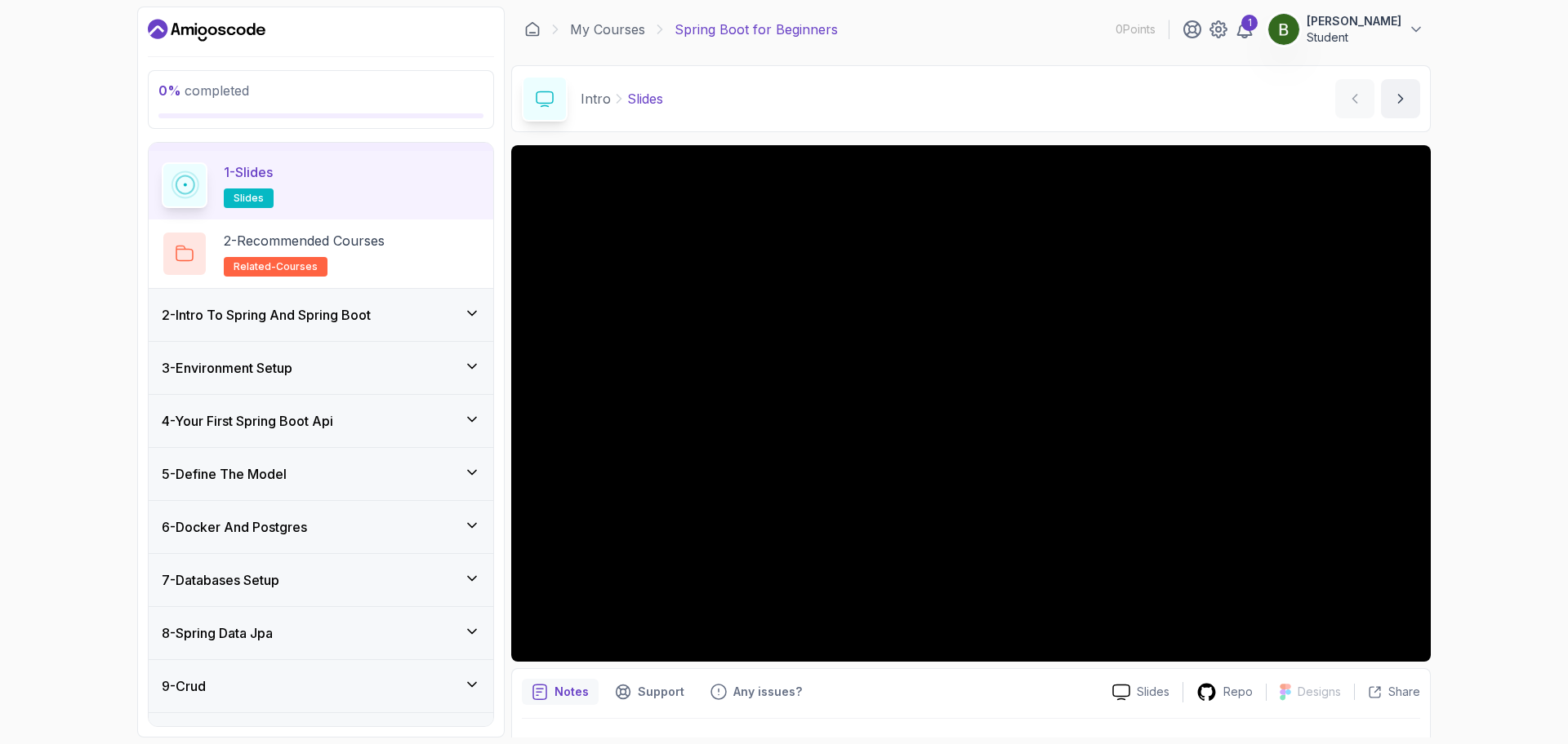
scroll to position [38, 0]
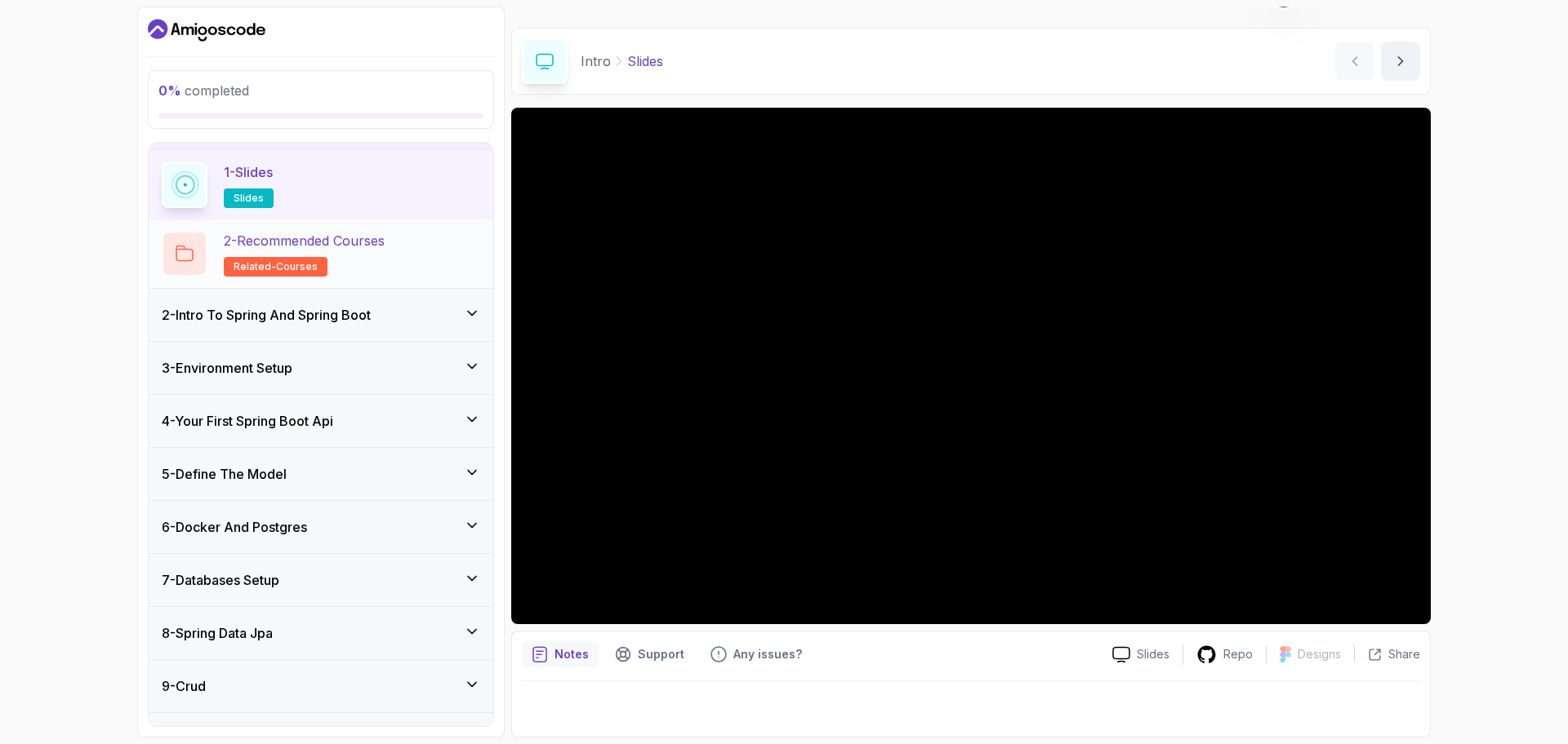
click at [411, 245] on div "2 - Recommended Courses related-courses" at bounding box center [321, 253] width 318 height 45
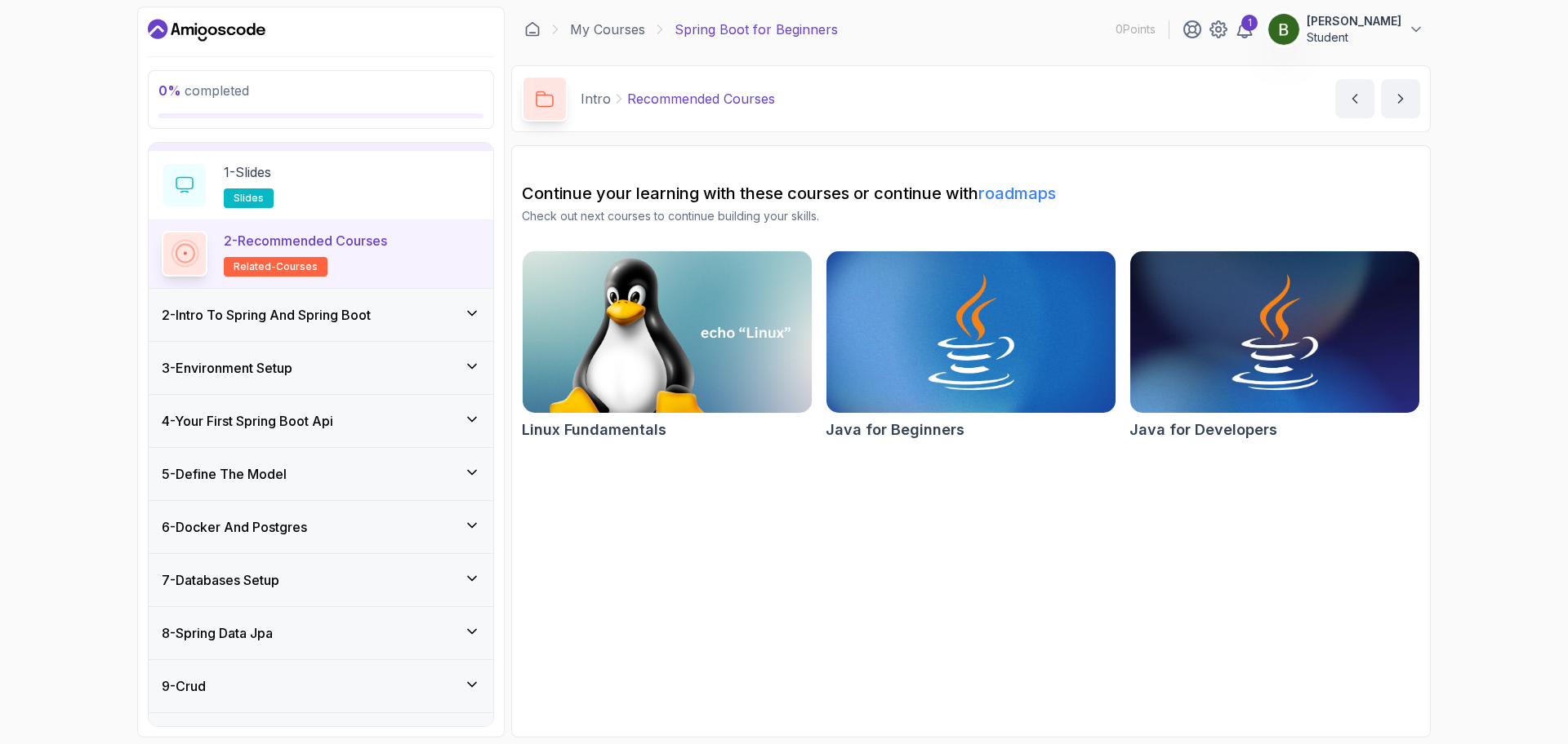
click at [437, 327] on div "2 - Intro To Spring And Spring Boot" at bounding box center [321, 315] width 345 height 52
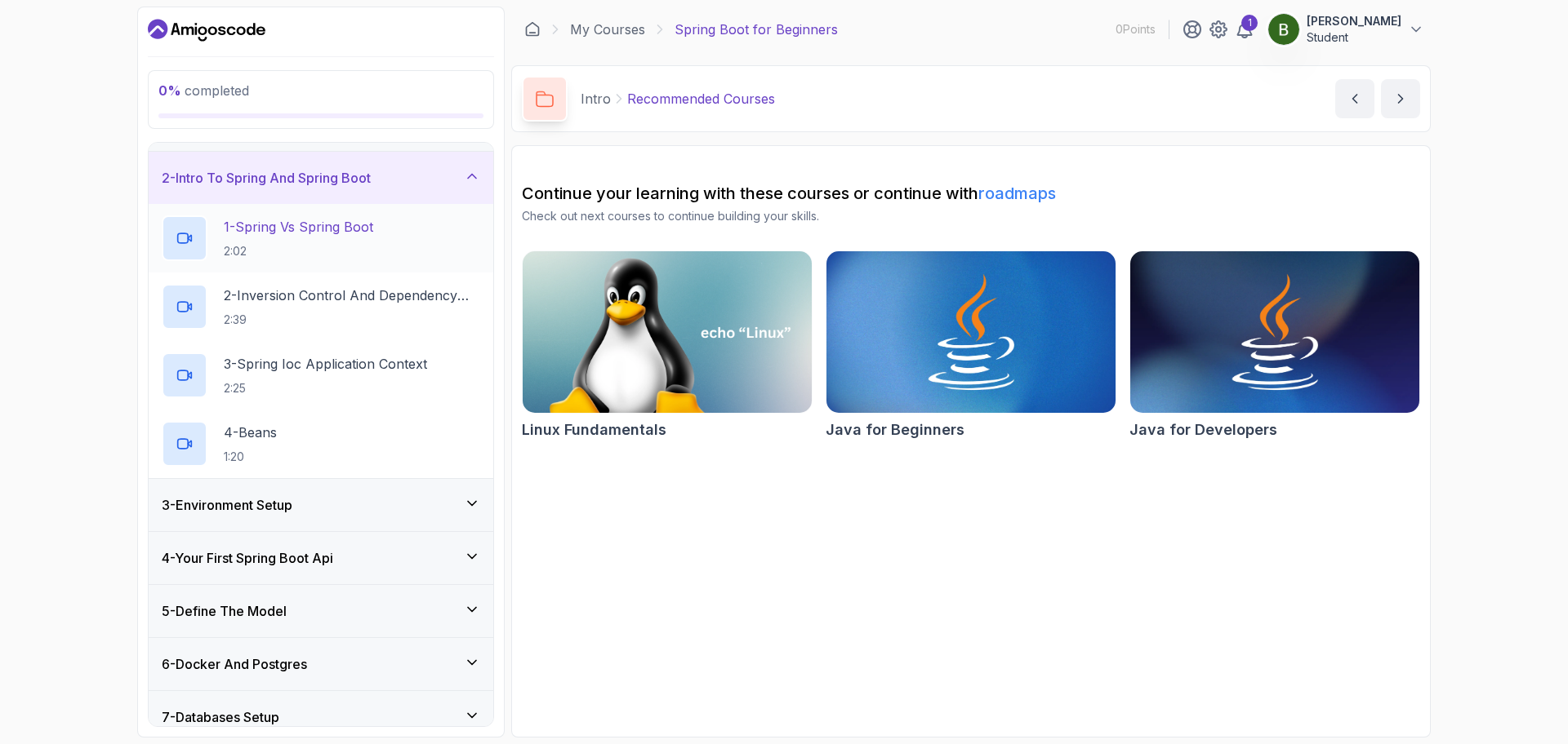
click at [315, 234] on p "1 - Spring Vs Spring Boot" at bounding box center [298, 227] width 149 height 20
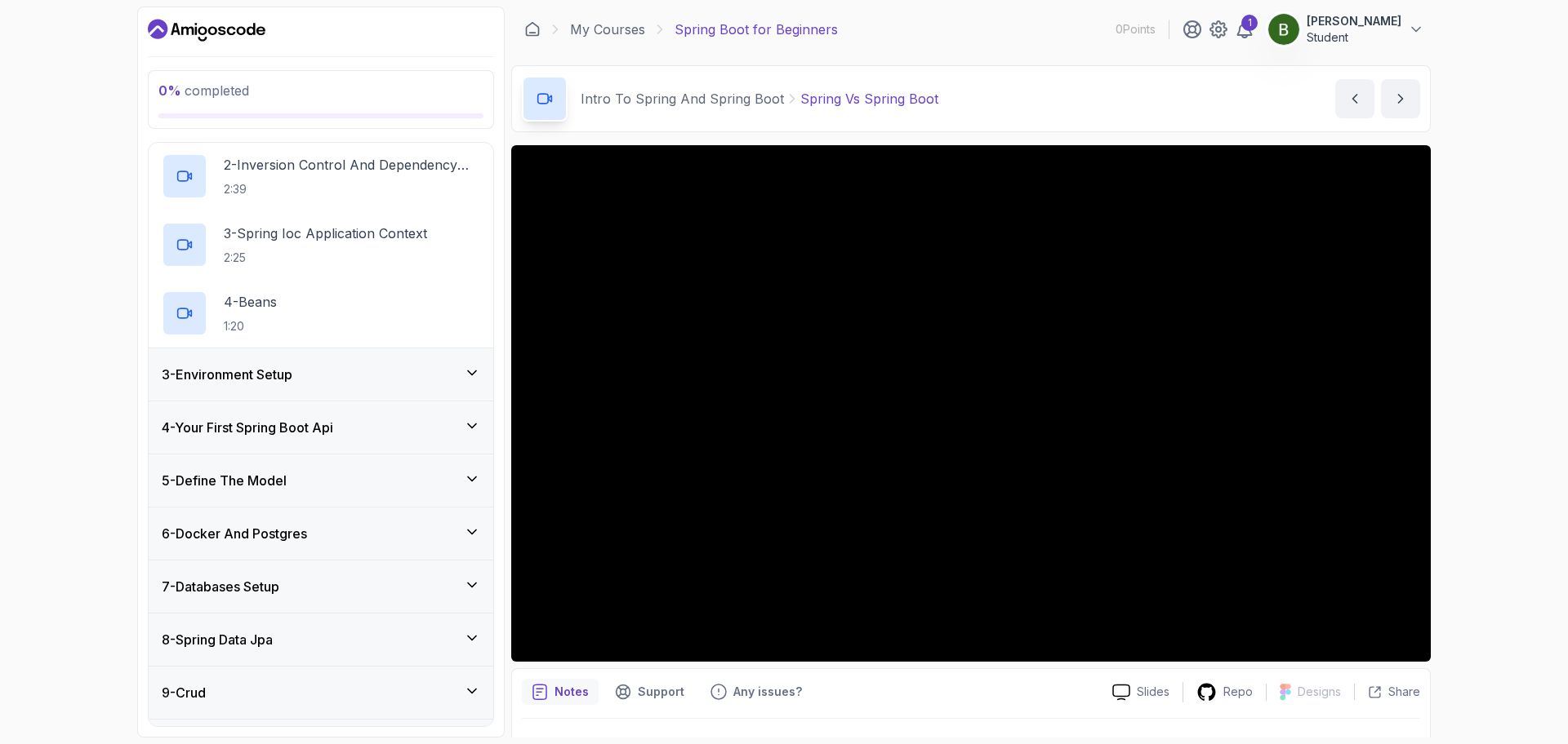
scroll to position [186, 0]
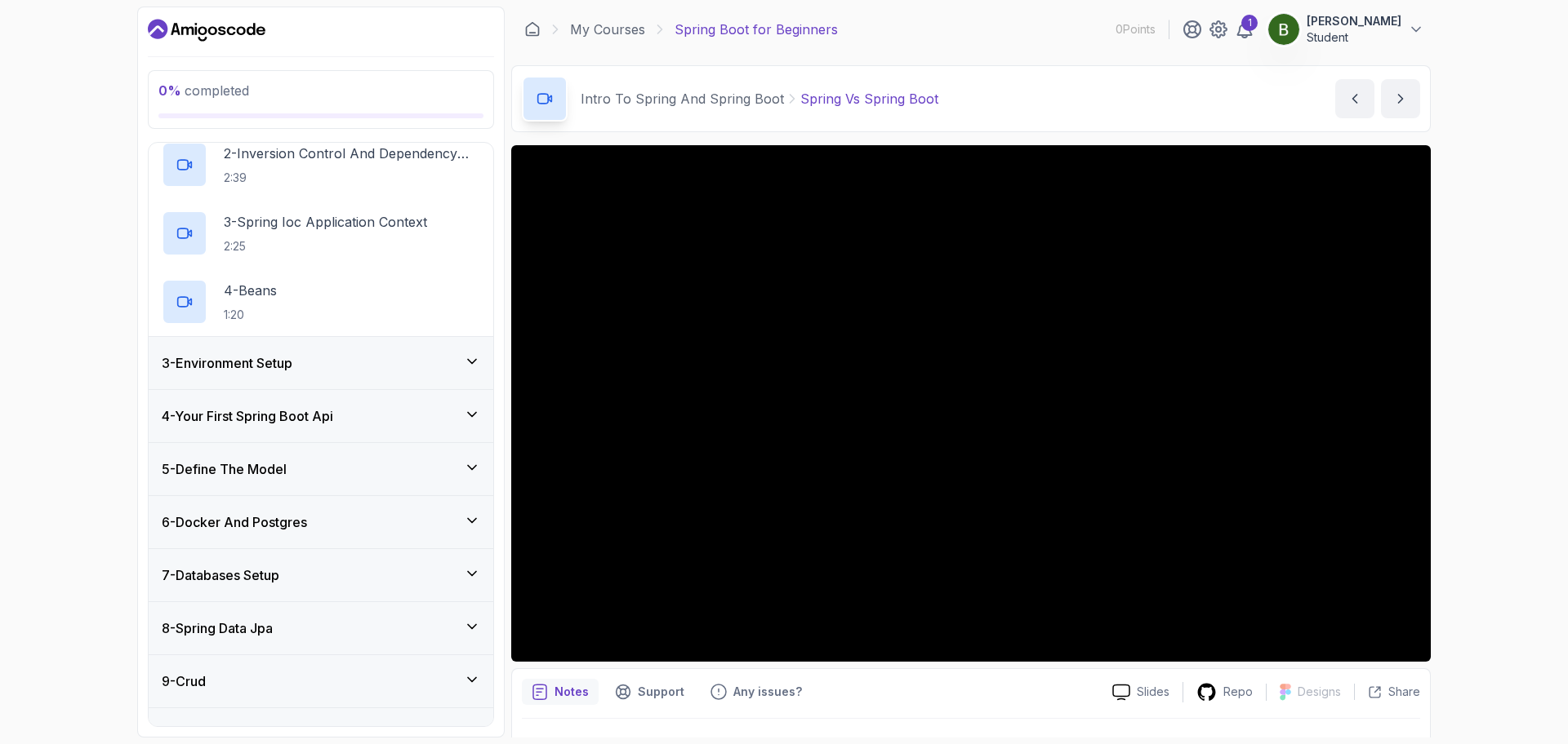
click at [477, 356] on icon at bounding box center [472, 362] width 16 height 16
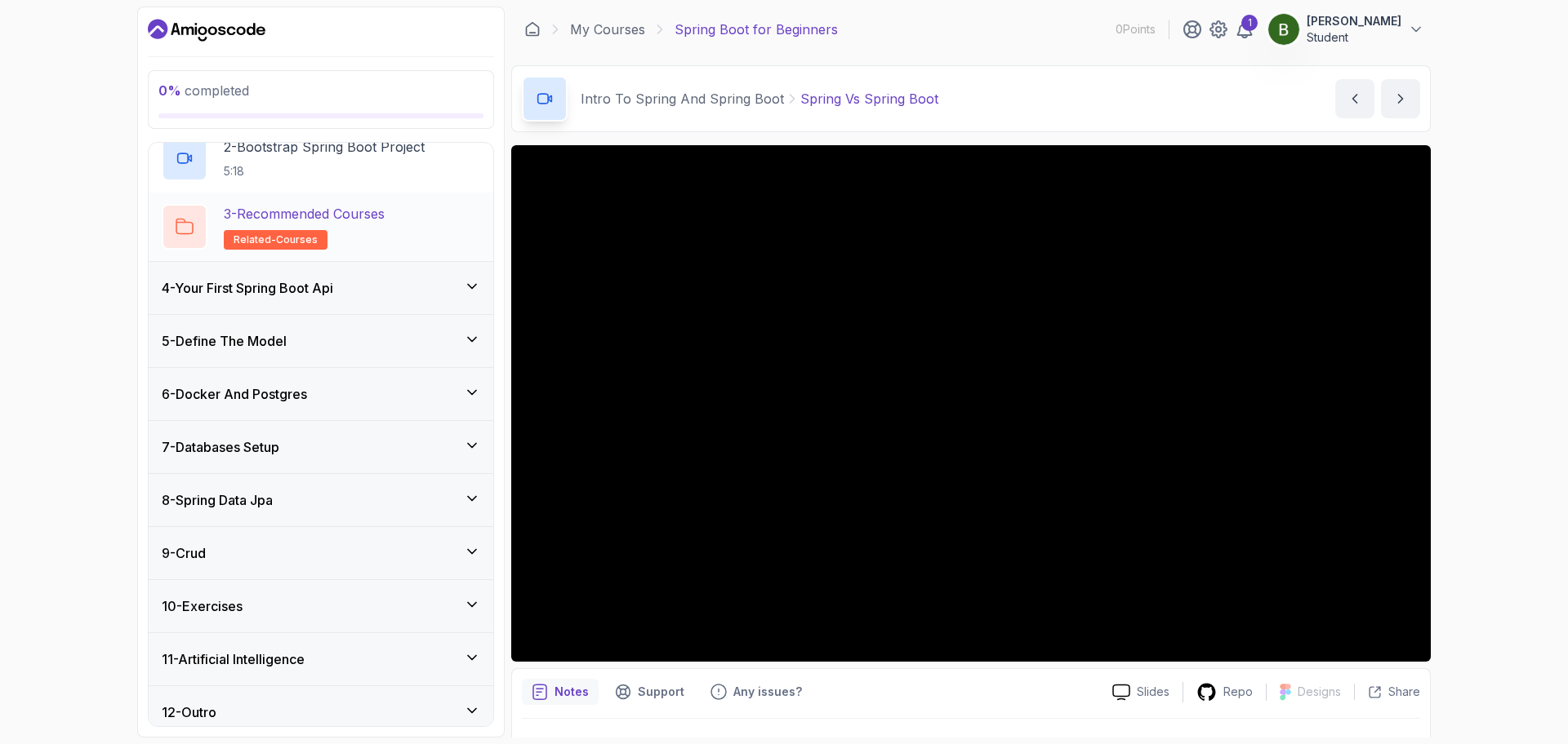
scroll to position [258, 0]
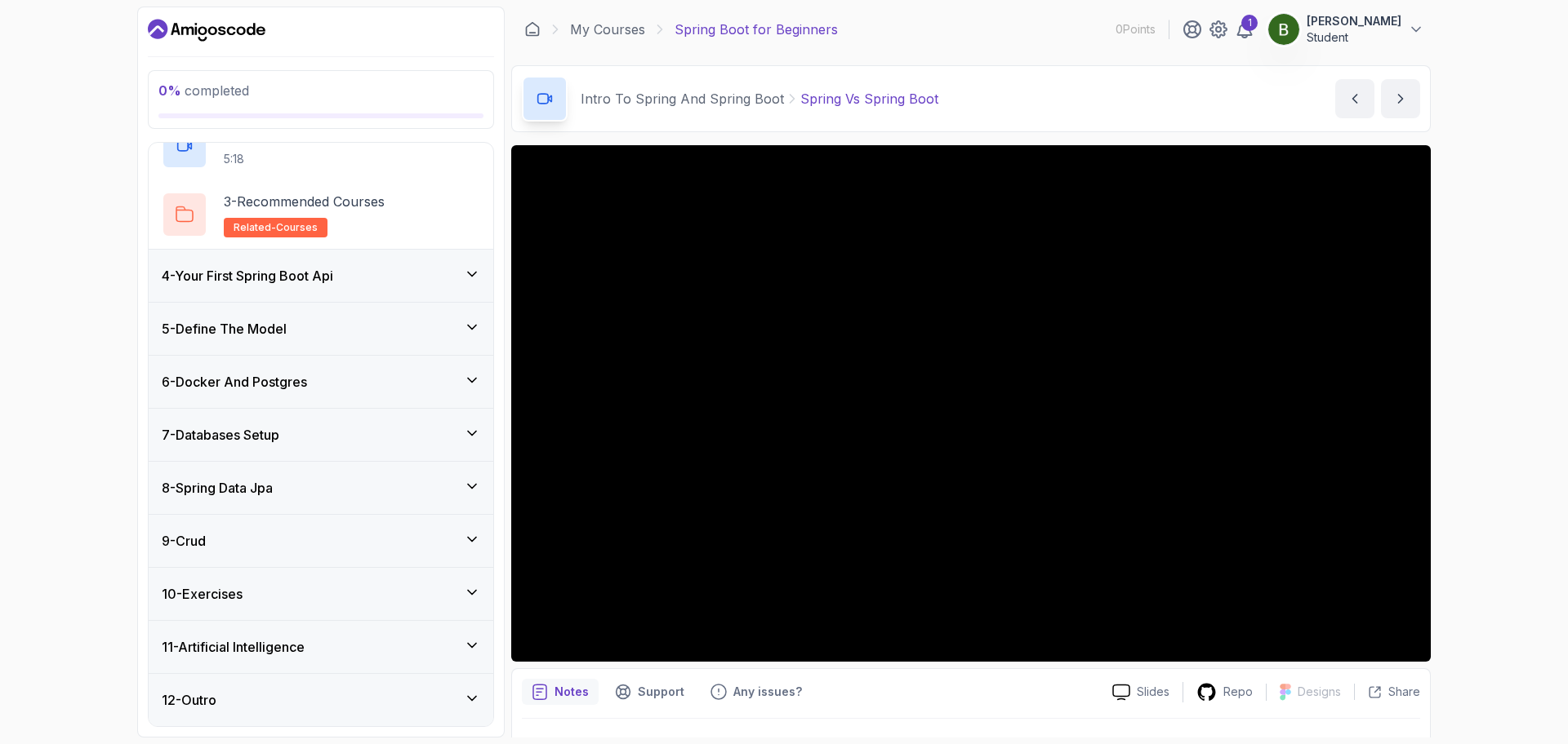
click at [479, 281] on icon at bounding box center [472, 274] width 16 height 16
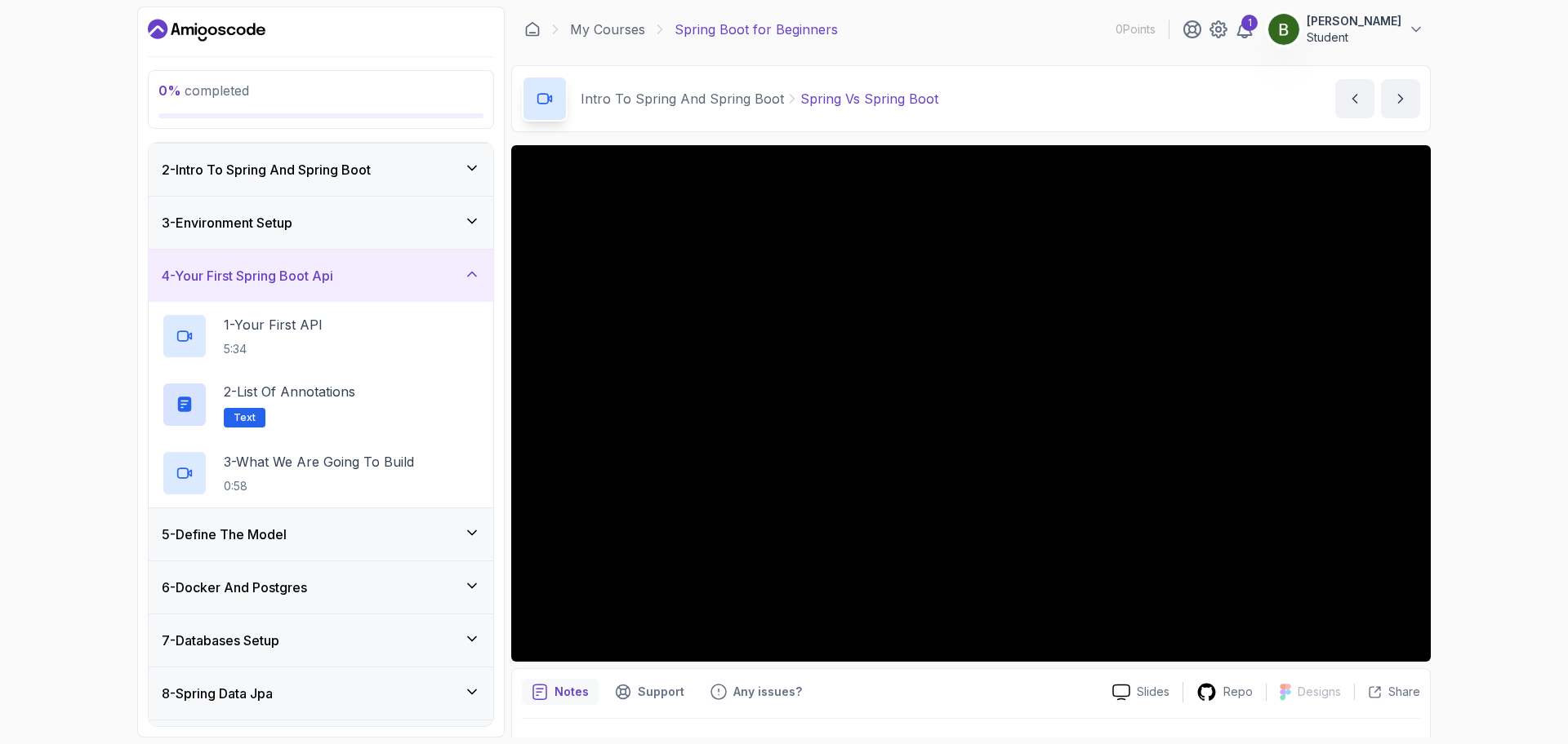
click at [464, 533] on icon at bounding box center [472, 533] width 16 height 16
